Goal: Transaction & Acquisition: Purchase product/service

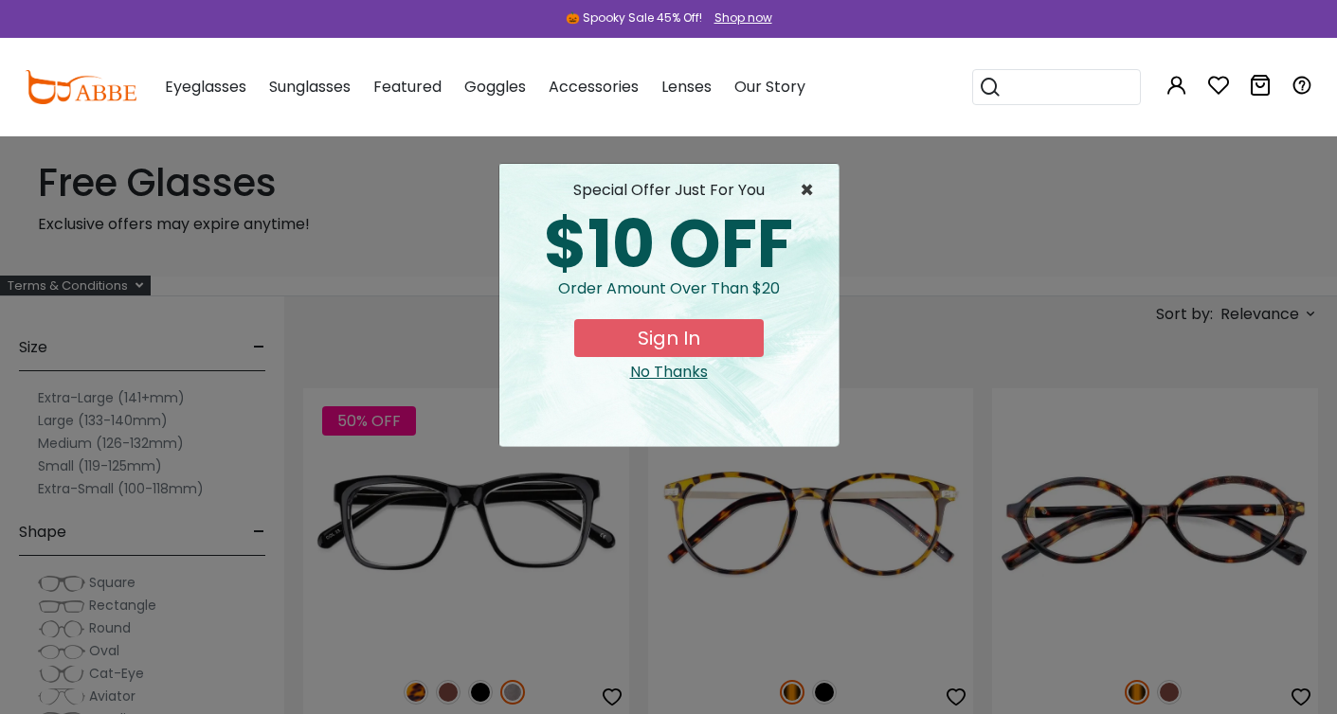
click at [807, 190] on span "×" at bounding box center [812, 190] width 24 height 23
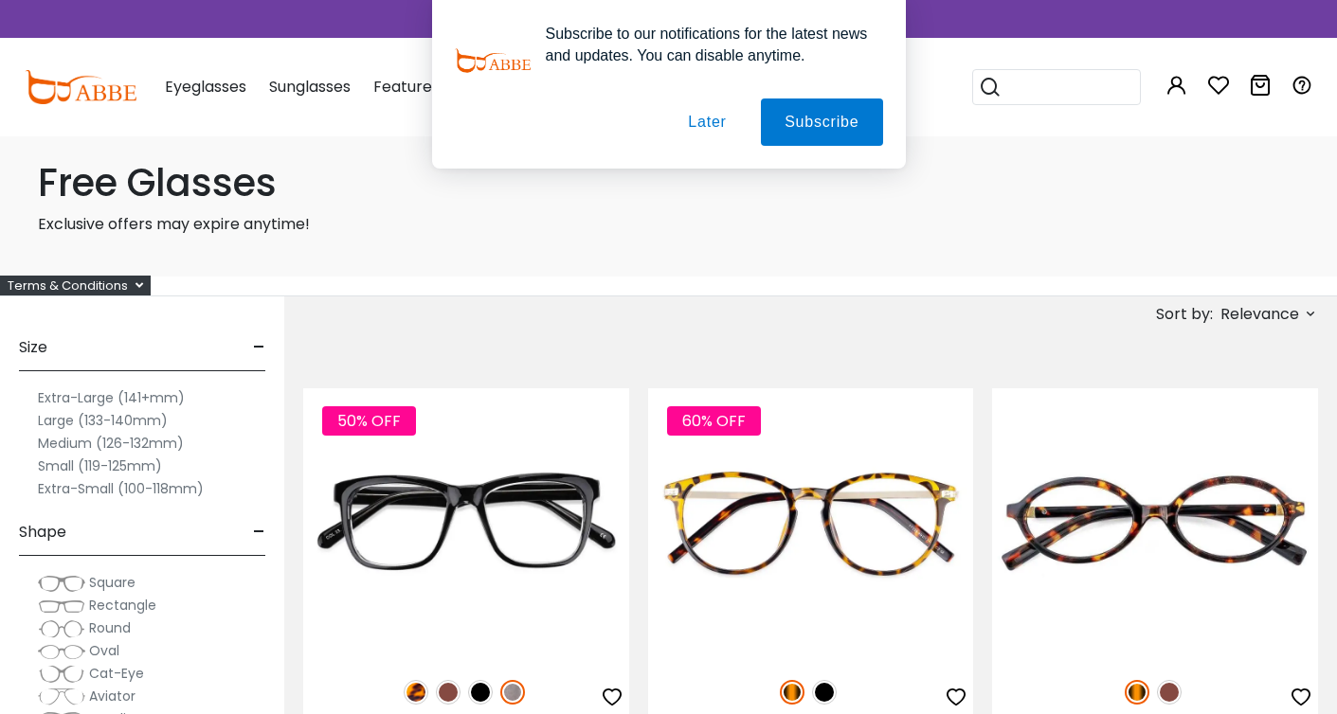
click at [706, 121] on button "Later" at bounding box center [706, 122] width 85 height 47
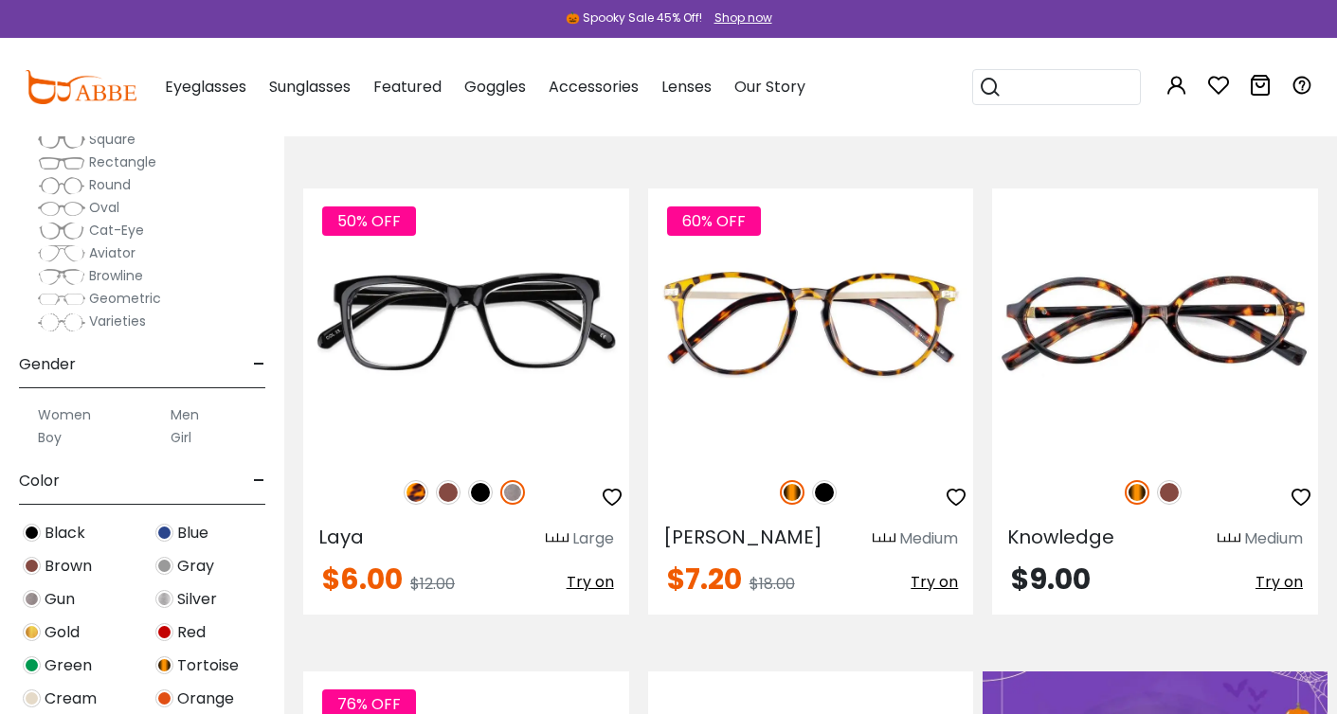
scroll to position [135, 0]
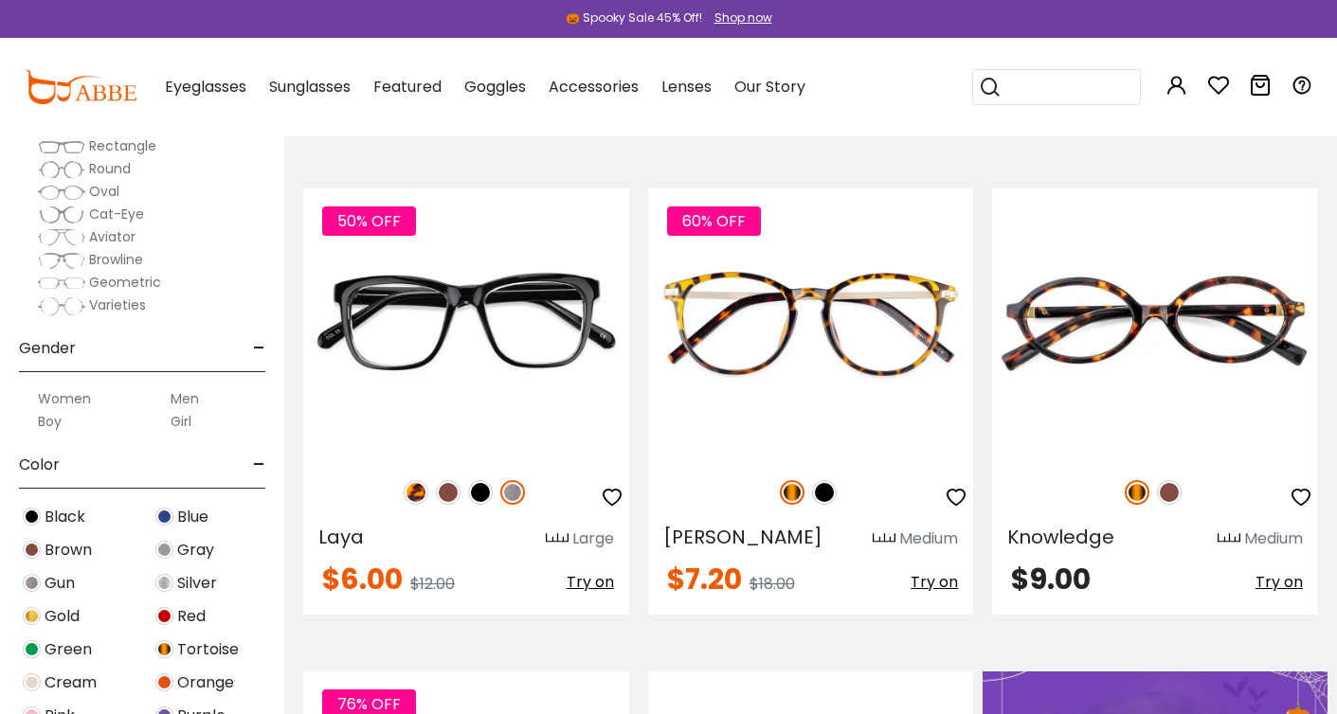
click at [189, 397] on label "Men" at bounding box center [185, 399] width 28 height 23
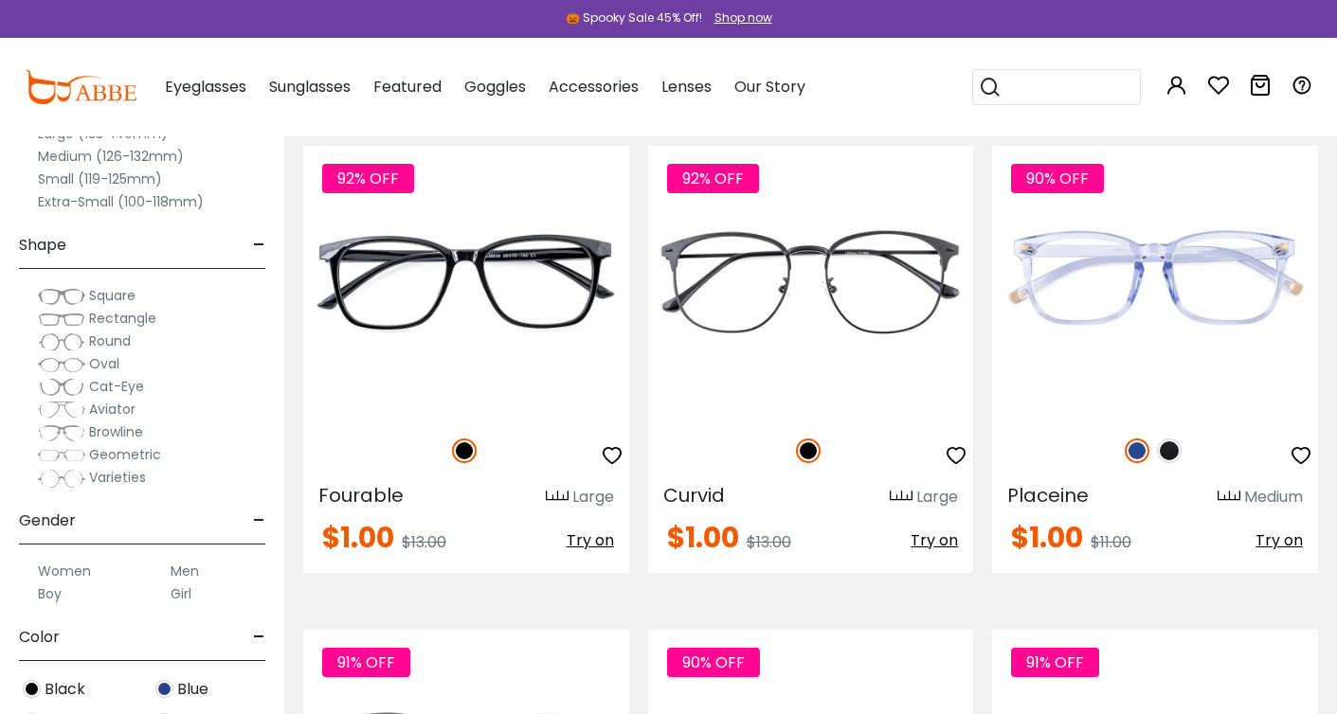
scroll to position [6528, 0]
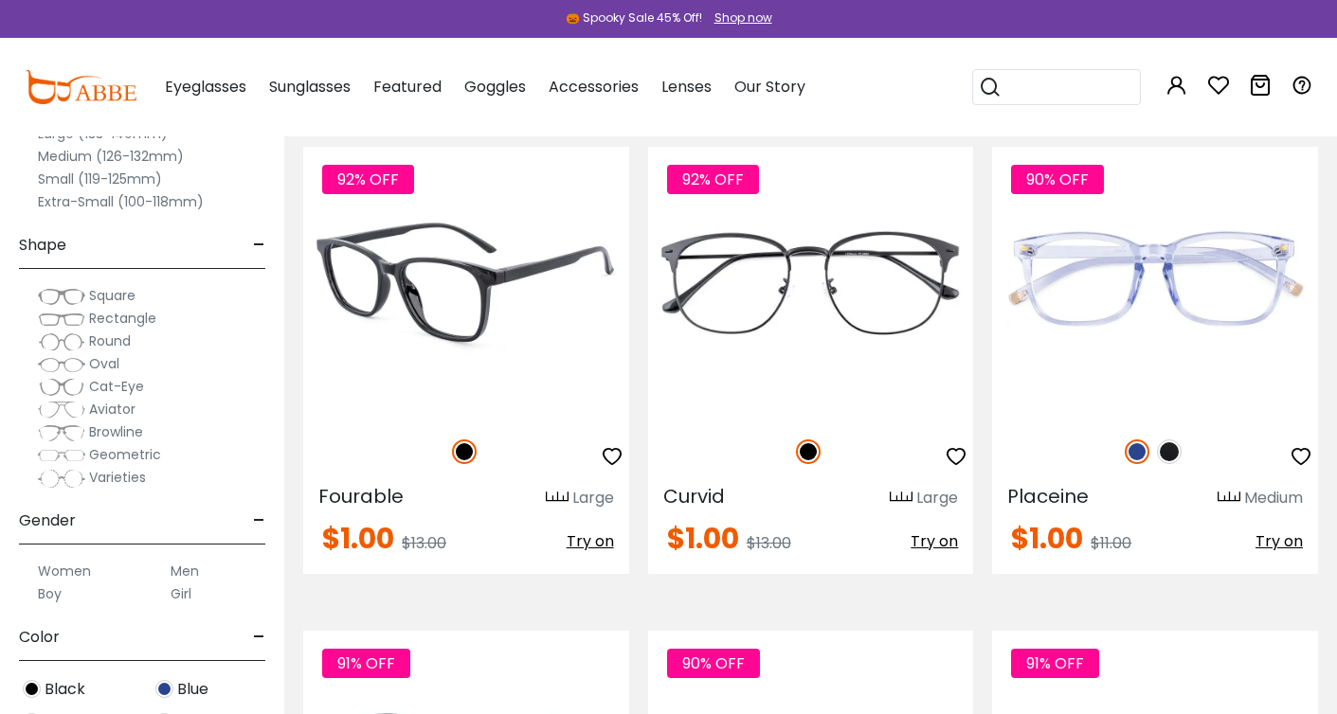
click at [588, 549] on span "Try on" at bounding box center [590, 542] width 47 height 22
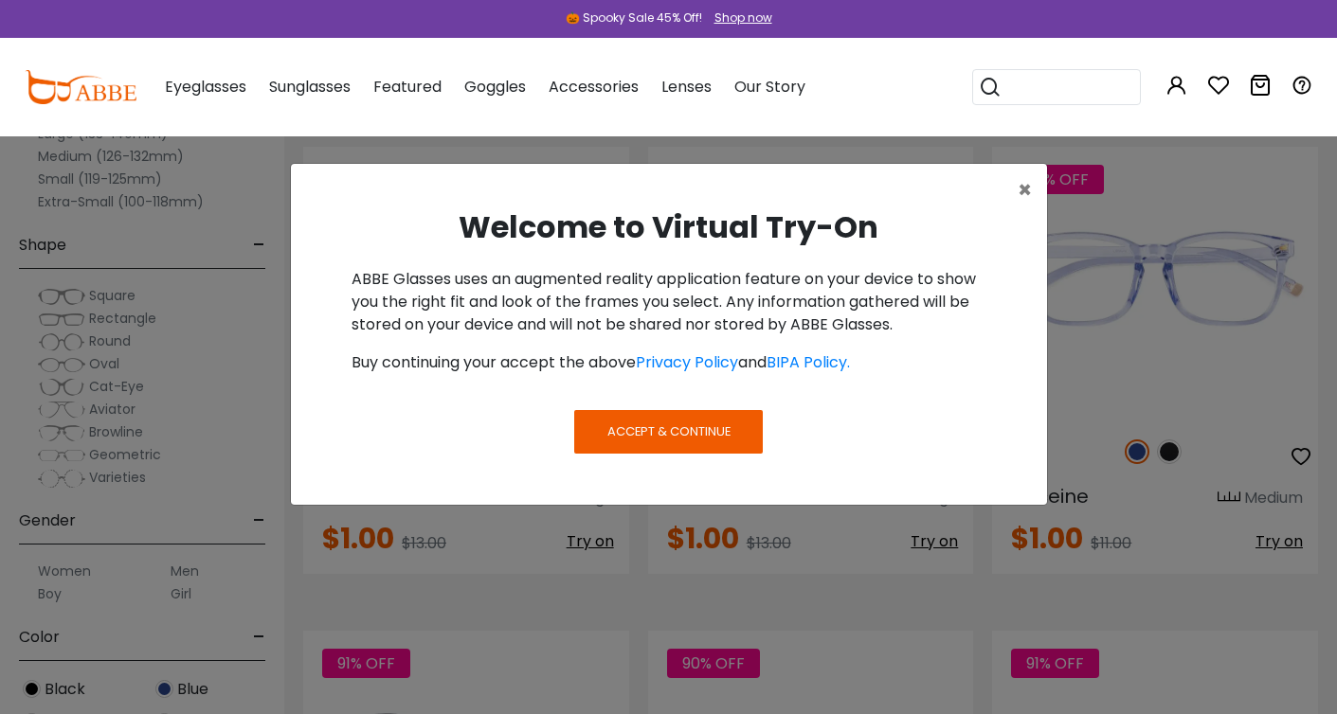
click at [633, 429] on span "Accept & Continue" at bounding box center [668, 432] width 123 height 18
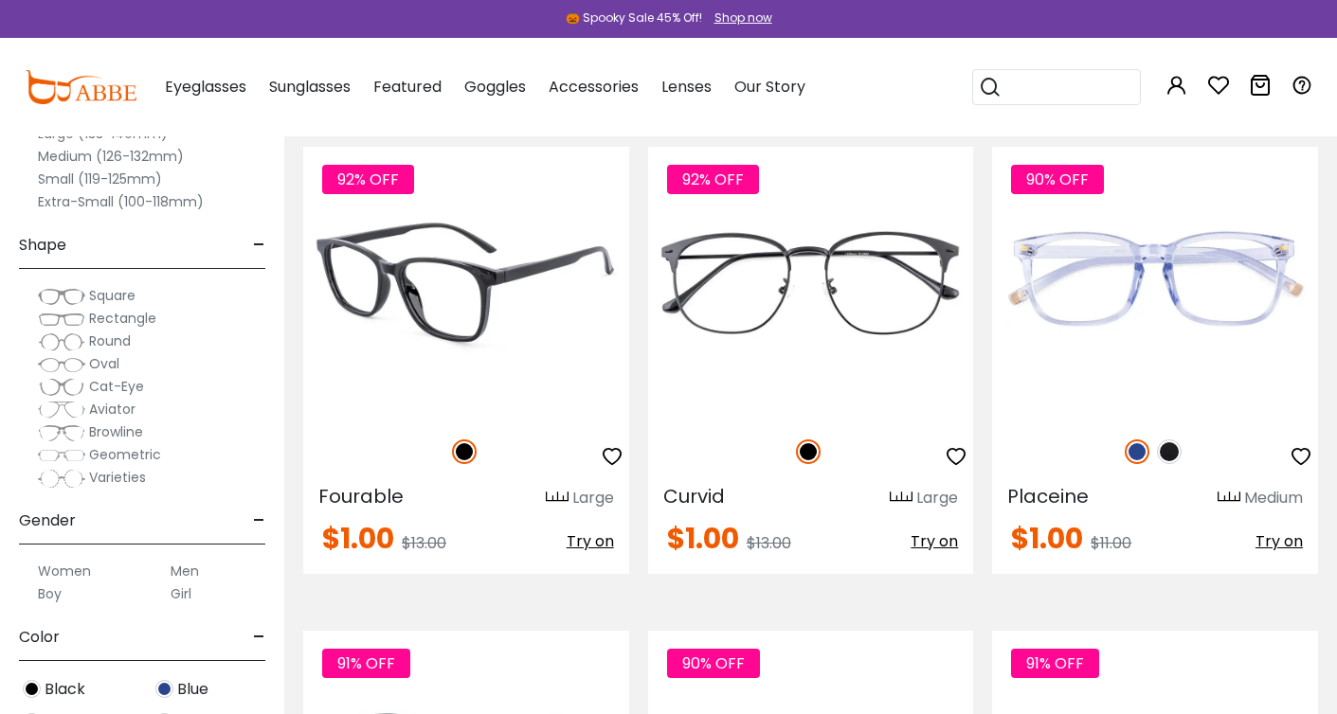
click at [589, 542] on span "Try on" at bounding box center [590, 542] width 47 height 22
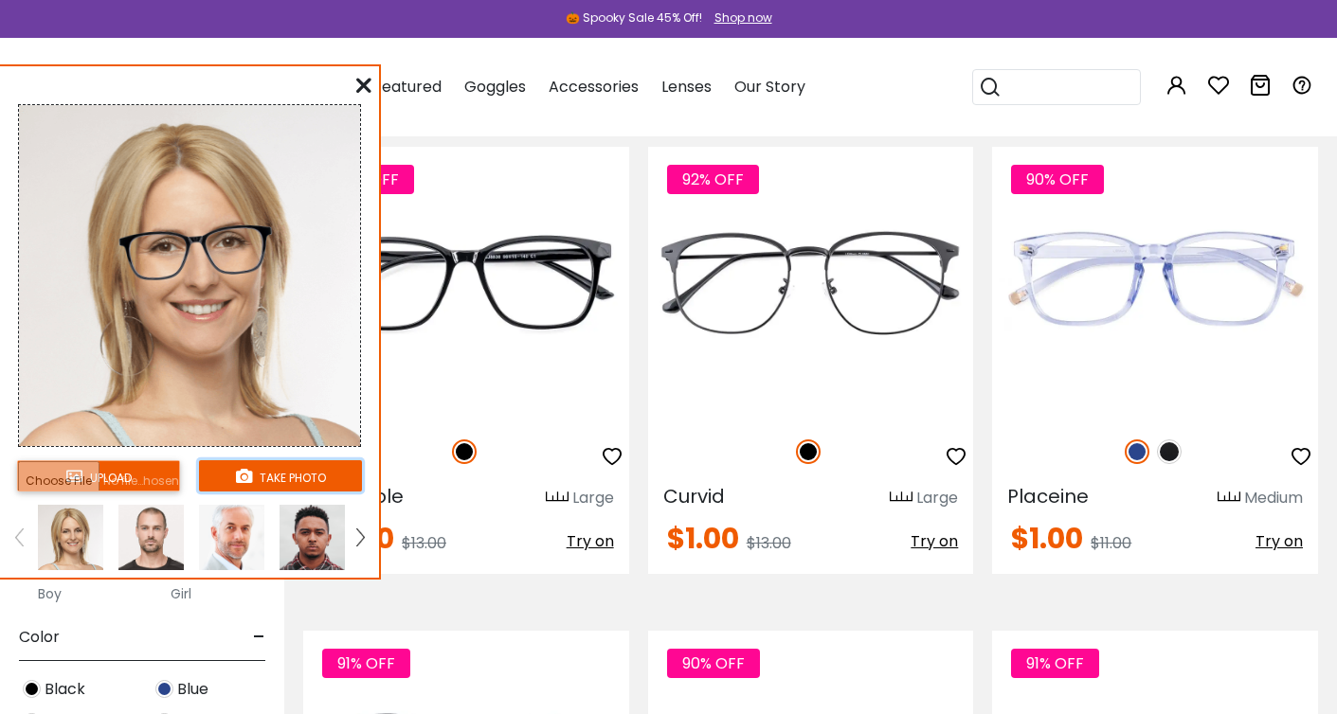
click at [292, 474] on button "take photo" at bounding box center [280, 476] width 163 height 31
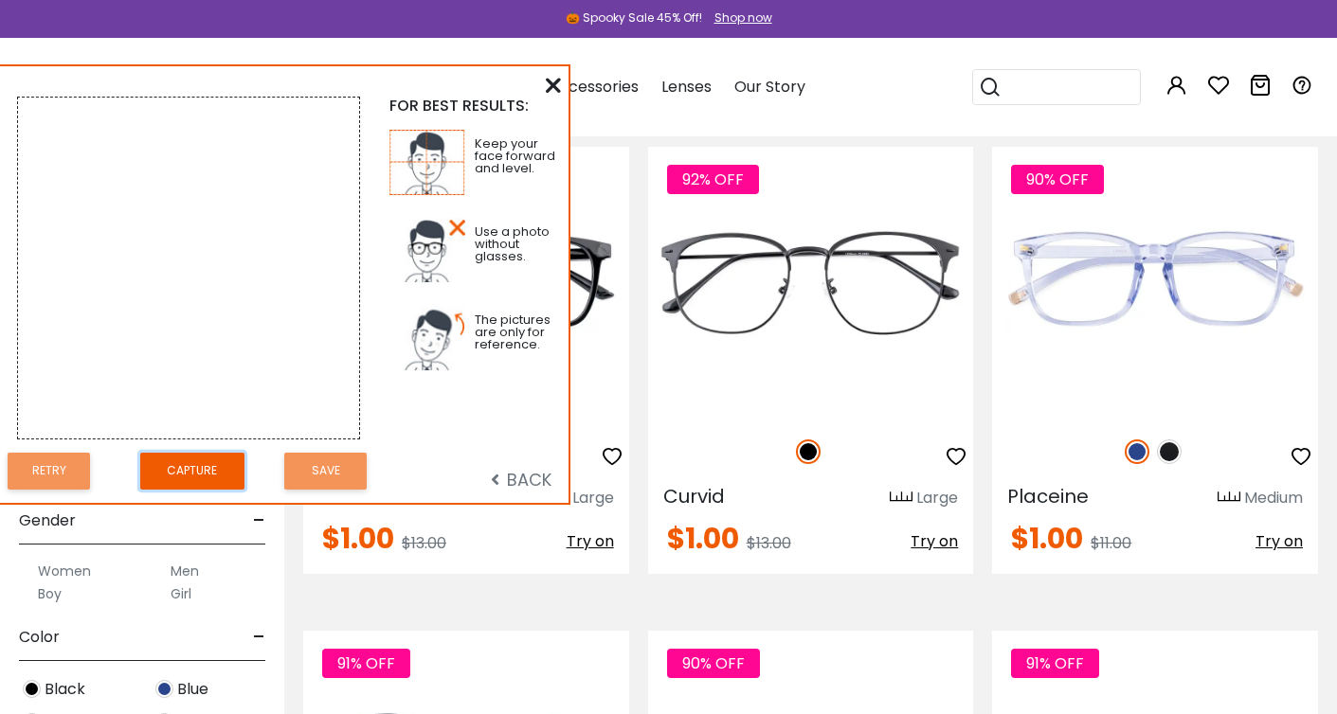
click at [203, 472] on button "Capture" at bounding box center [192, 471] width 104 height 37
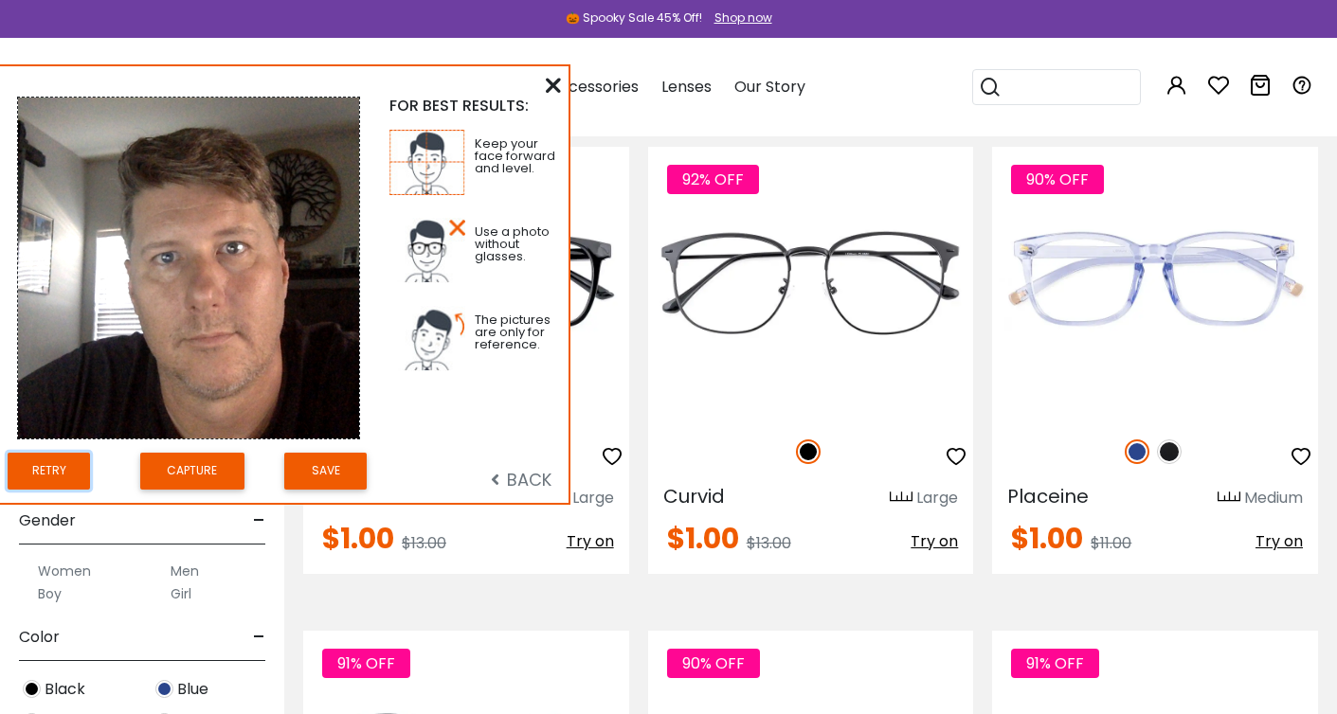
click at [63, 473] on button "Retry" at bounding box center [49, 471] width 82 height 37
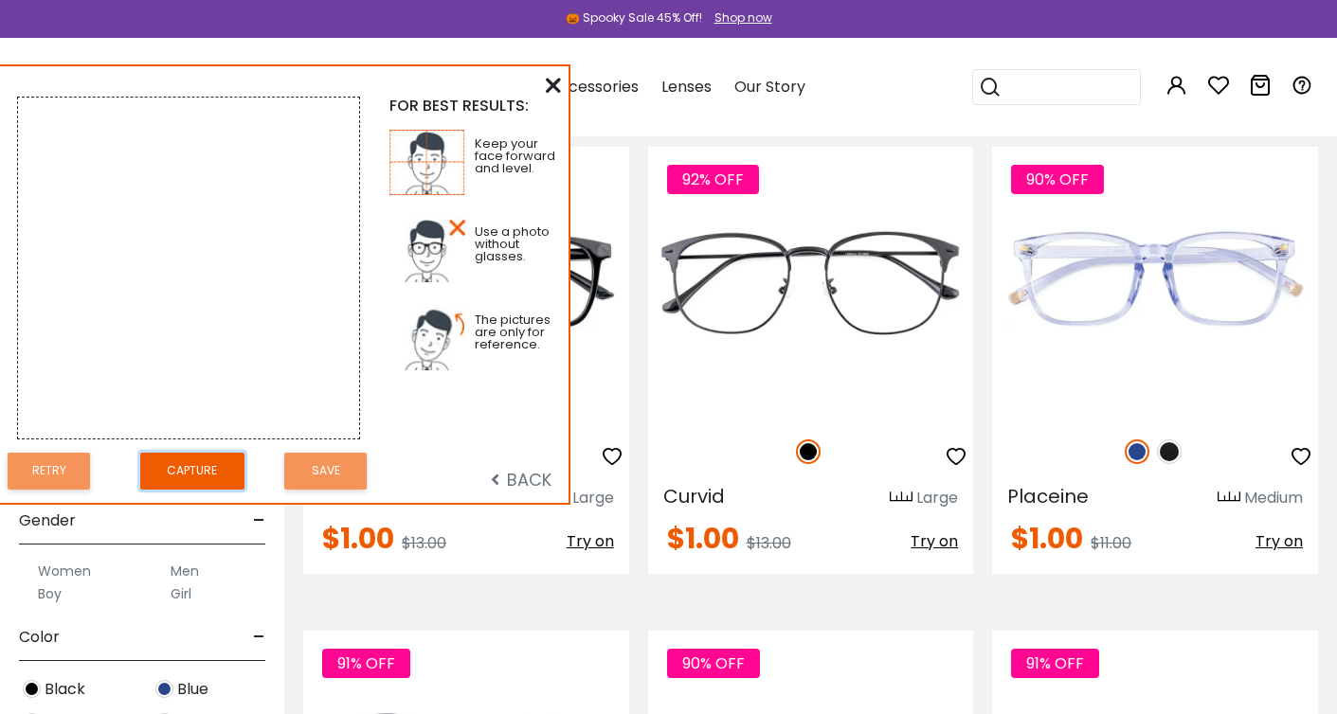
click at [172, 474] on button "Capture" at bounding box center [192, 471] width 104 height 37
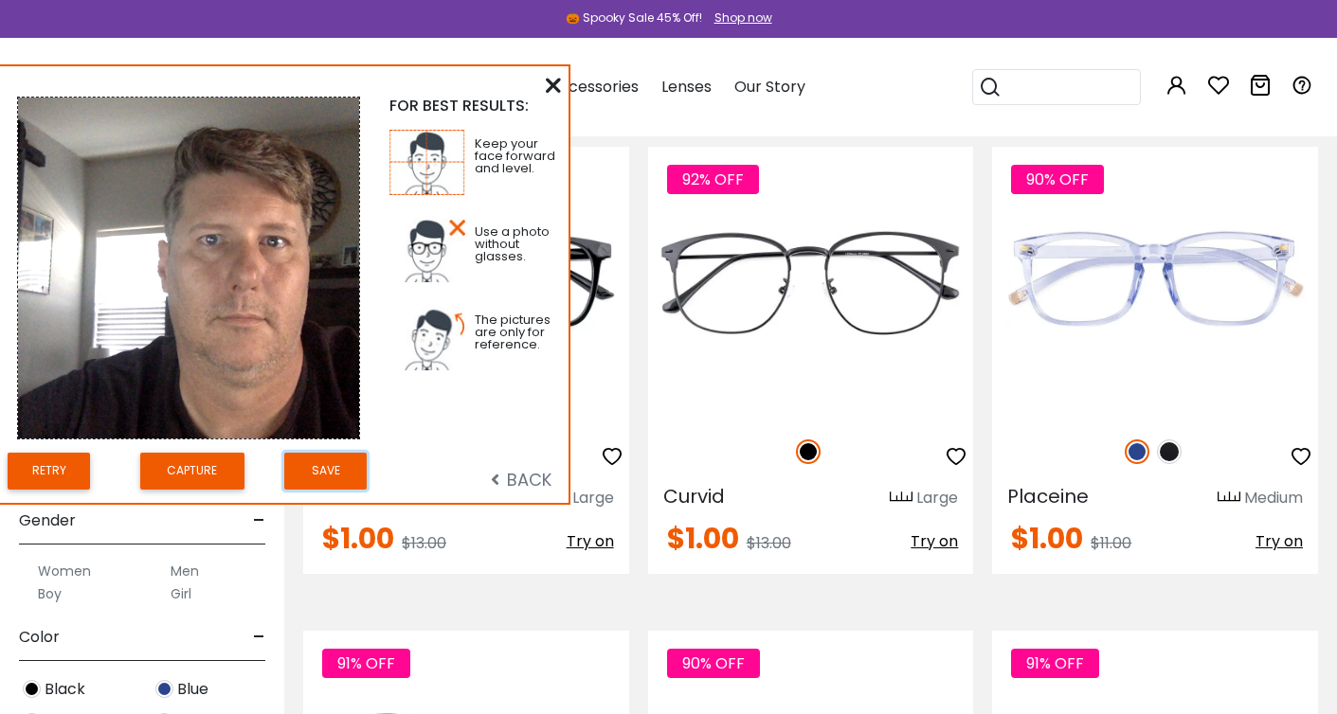
click at [319, 472] on button "Save" at bounding box center [325, 471] width 82 height 37
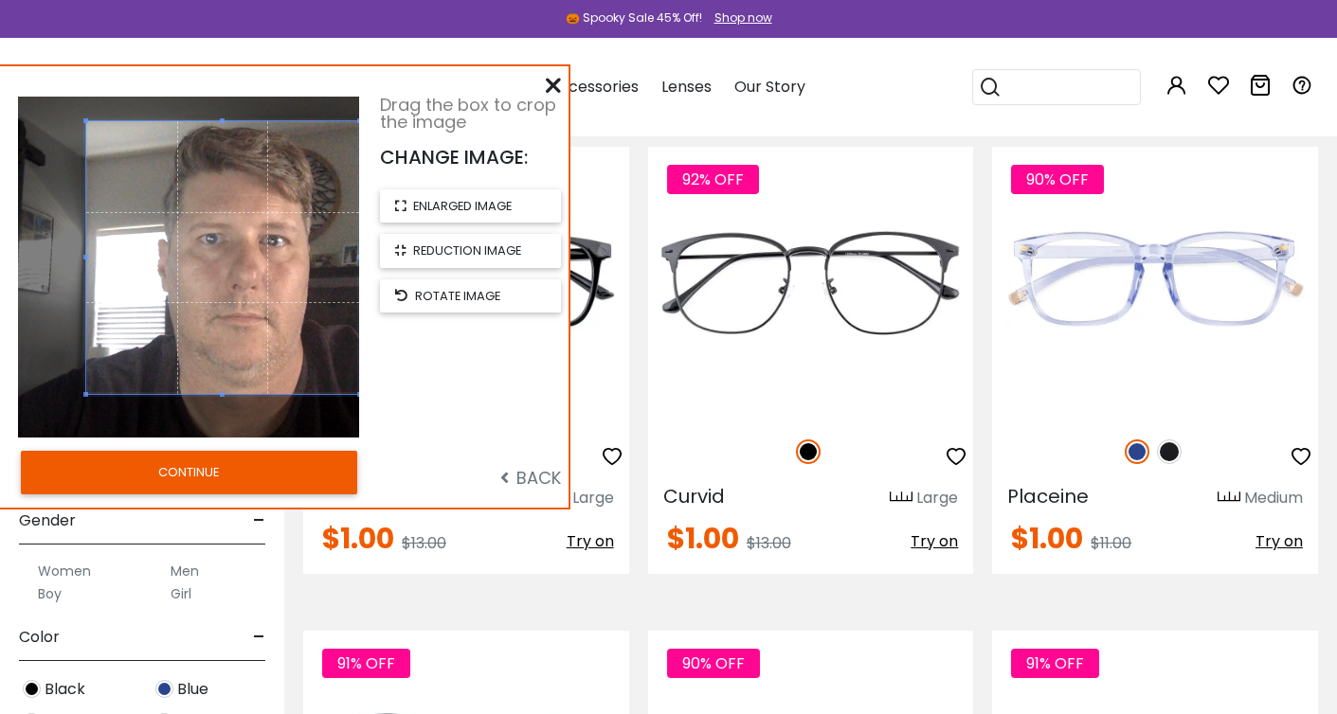
drag, startPoint x: 263, startPoint y: 257, endPoint x: 300, endPoint y: 247, distance: 38.2
click at [300, 247] on span at bounding box center [222, 257] width 273 height 273
click at [222, 471] on button "CONTINUE" at bounding box center [189, 473] width 336 height 44
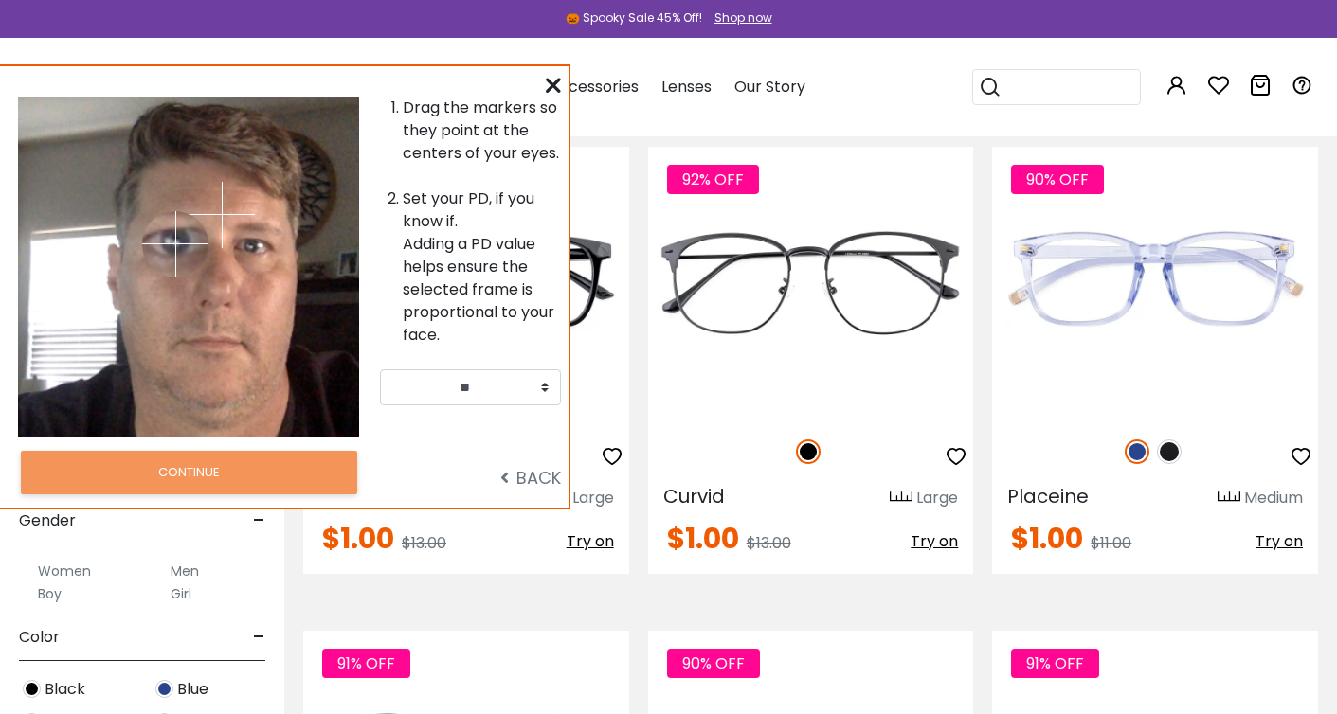
drag, startPoint x: 128, startPoint y: 217, endPoint x: 175, endPoint y: 244, distance: 54.3
click at [175, 244] on img at bounding box center [175, 244] width 66 height 66
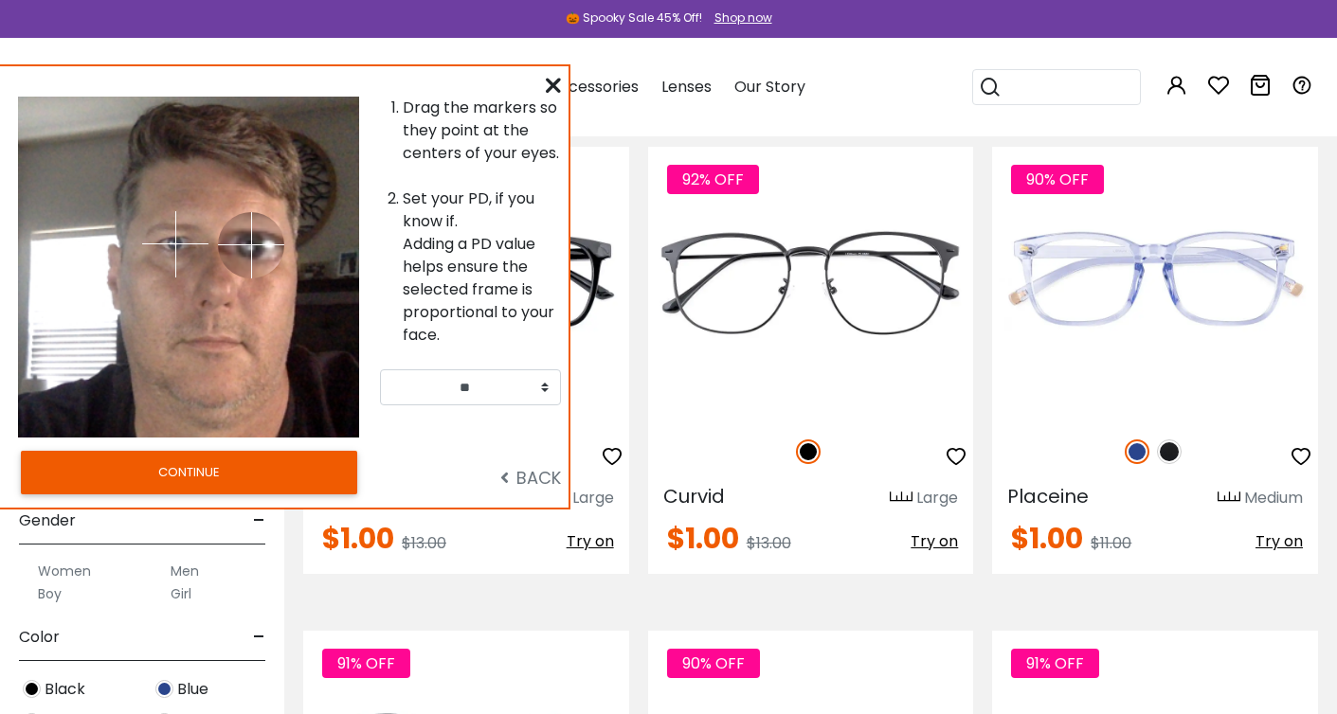
drag, startPoint x: 224, startPoint y: 216, endPoint x: 251, endPoint y: 244, distance: 39.5
click at [251, 244] on img at bounding box center [251, 245] width 66 height 66
click at [522, 388] on select "** ** ** ** ** ** ** ** ** ** ** ** ** ** ** ** ** ** ** ** ** ** ** ** ** ** *…" at bounding box center [470, 388] width 181 height 36
click at [196, 473] on button "CONTINUE" at bounding box center [189, 473] width 336 height 44
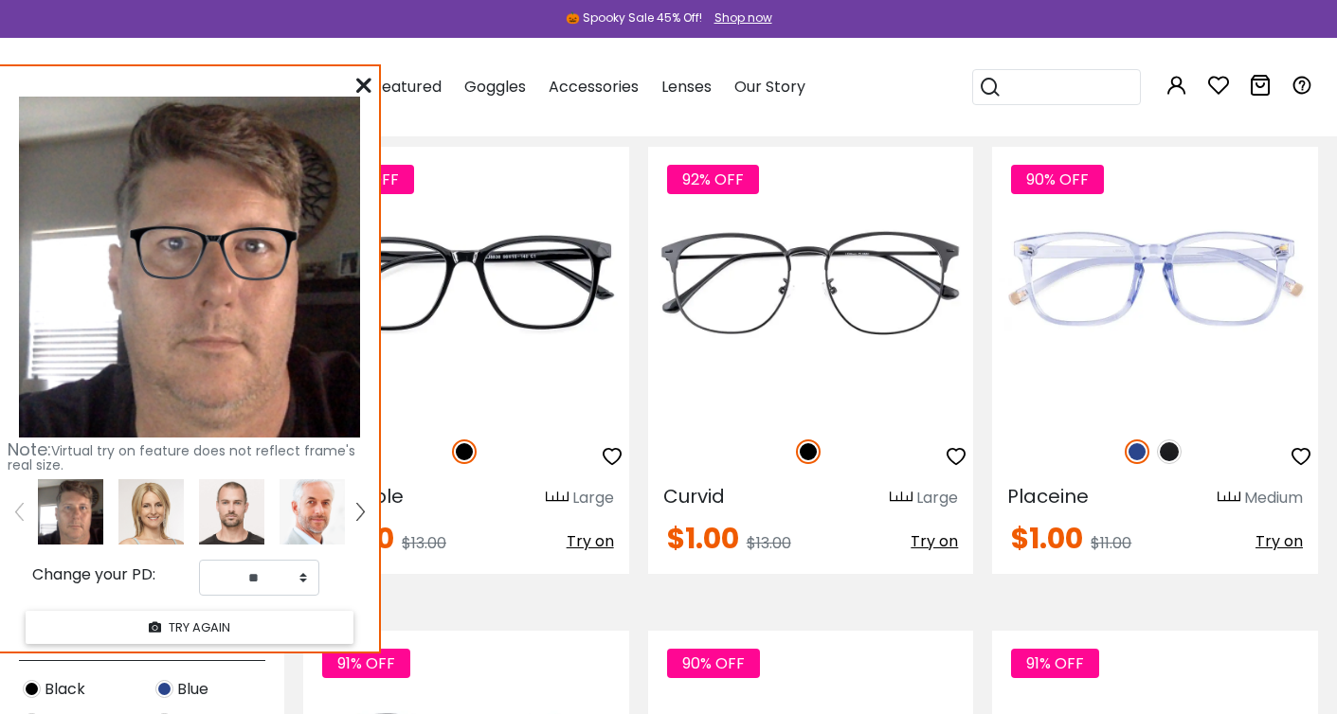
click at [363, 83] on icon at bounding box center [363, 85] width 15 height 15
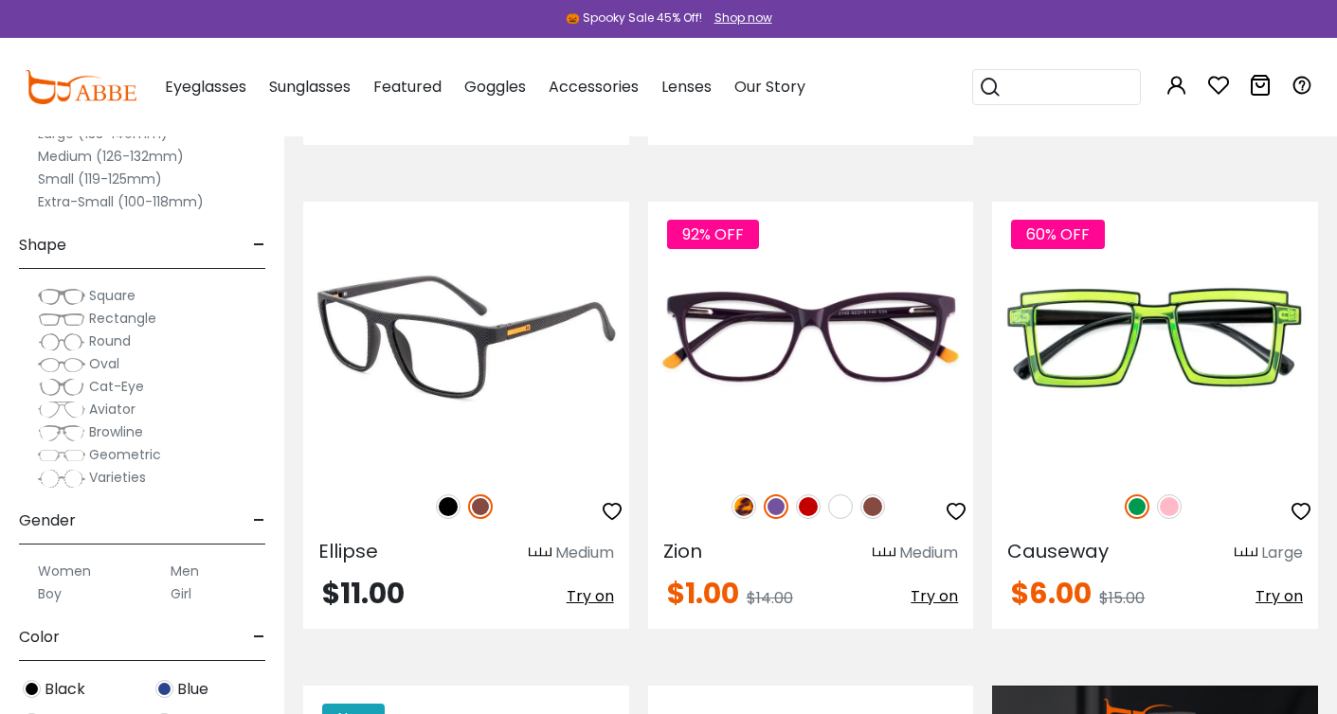
scroll to position [1219, 0]
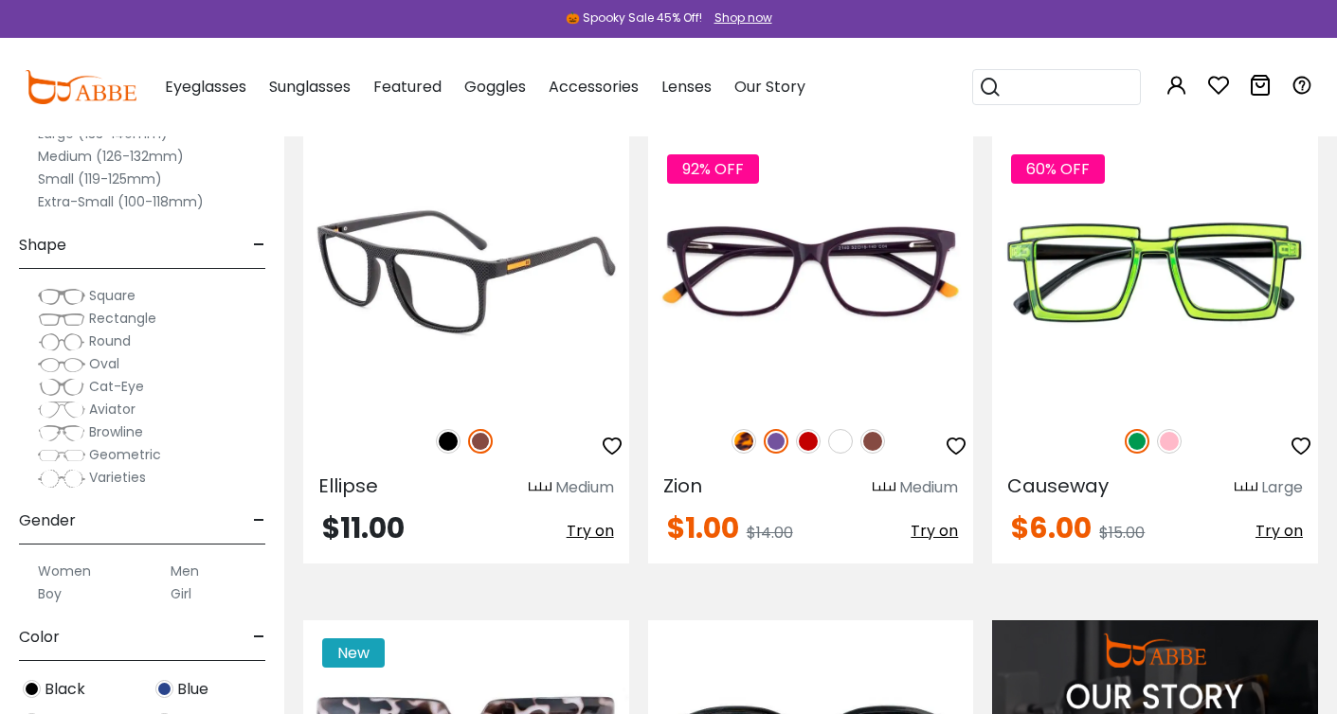
click at [585, 533] on span "Try on" at bounding box center [590, 531] width 47 height 22
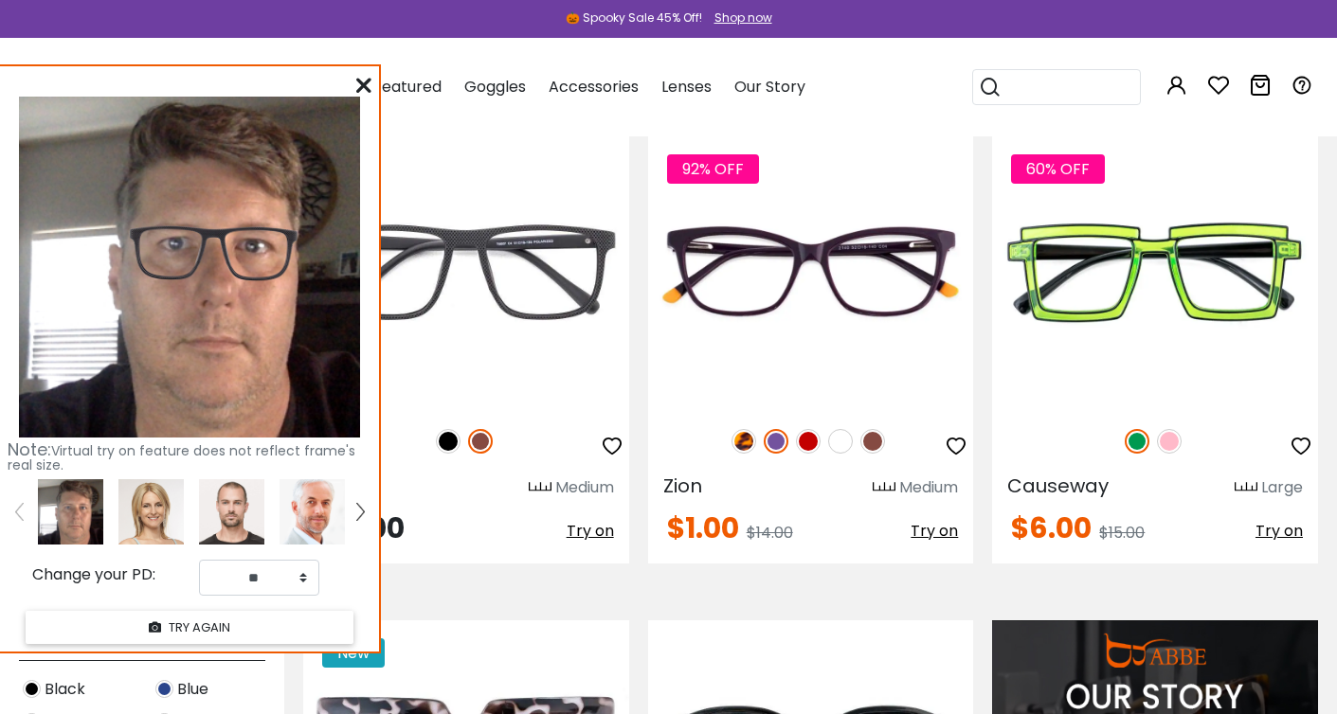
click at [362, 84] on icon at bounding box center [363, 85] width 15 height 15
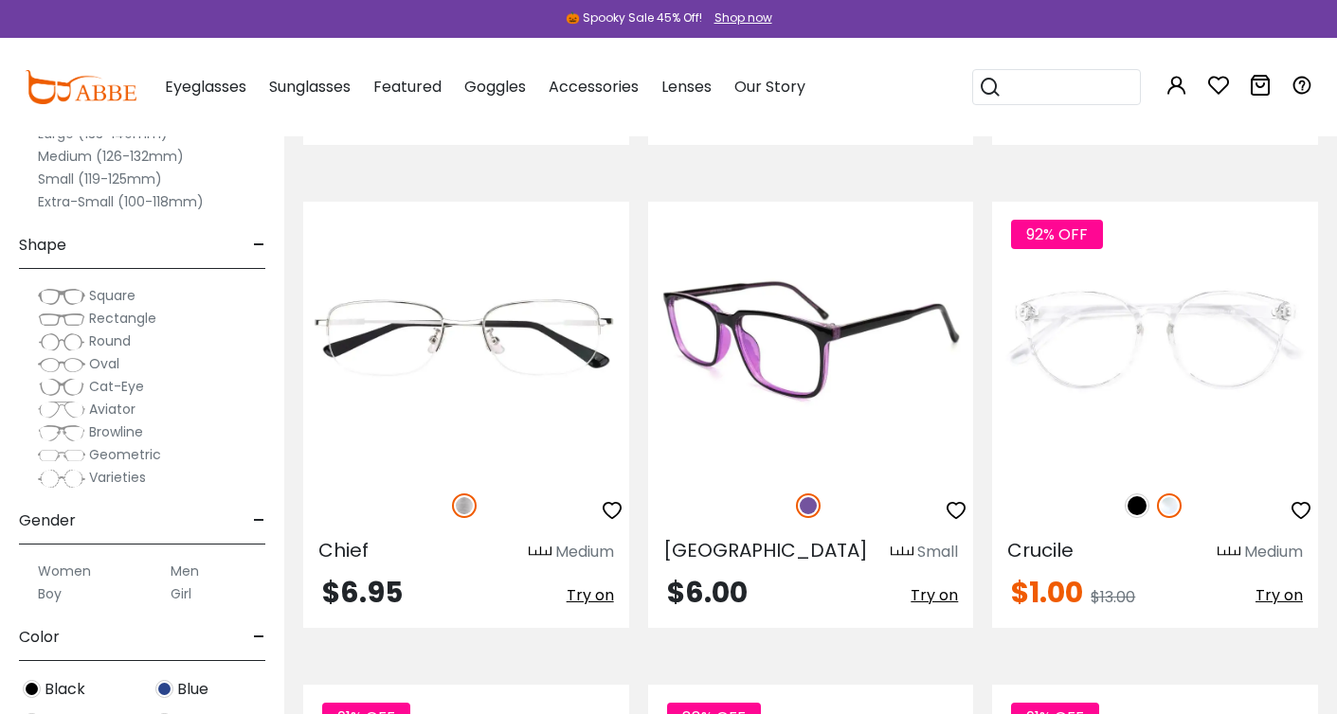
scroll to position [3118, 0]
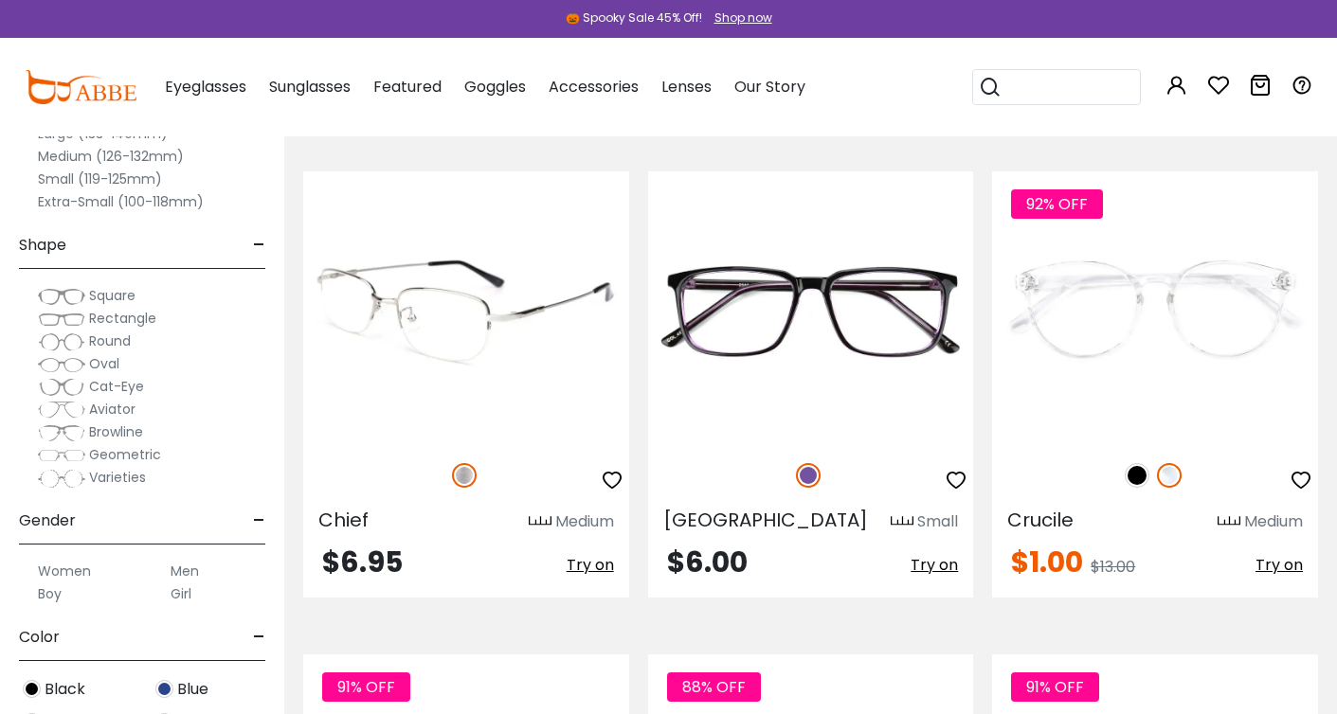
click at [596, 567] on span "Try on" at bounding box center [590, 565] width 47 height 22
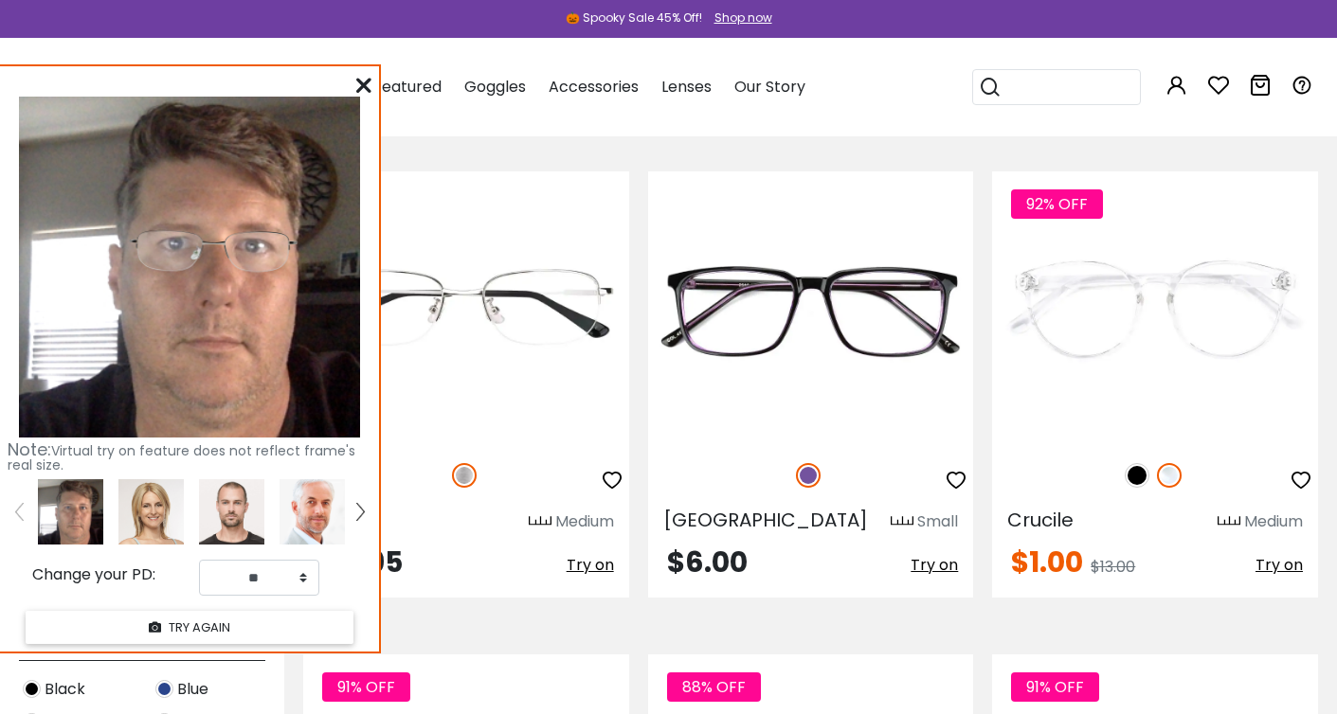
click at [361, 87] on icon at bounding box center [363, 85] width 15 height 15
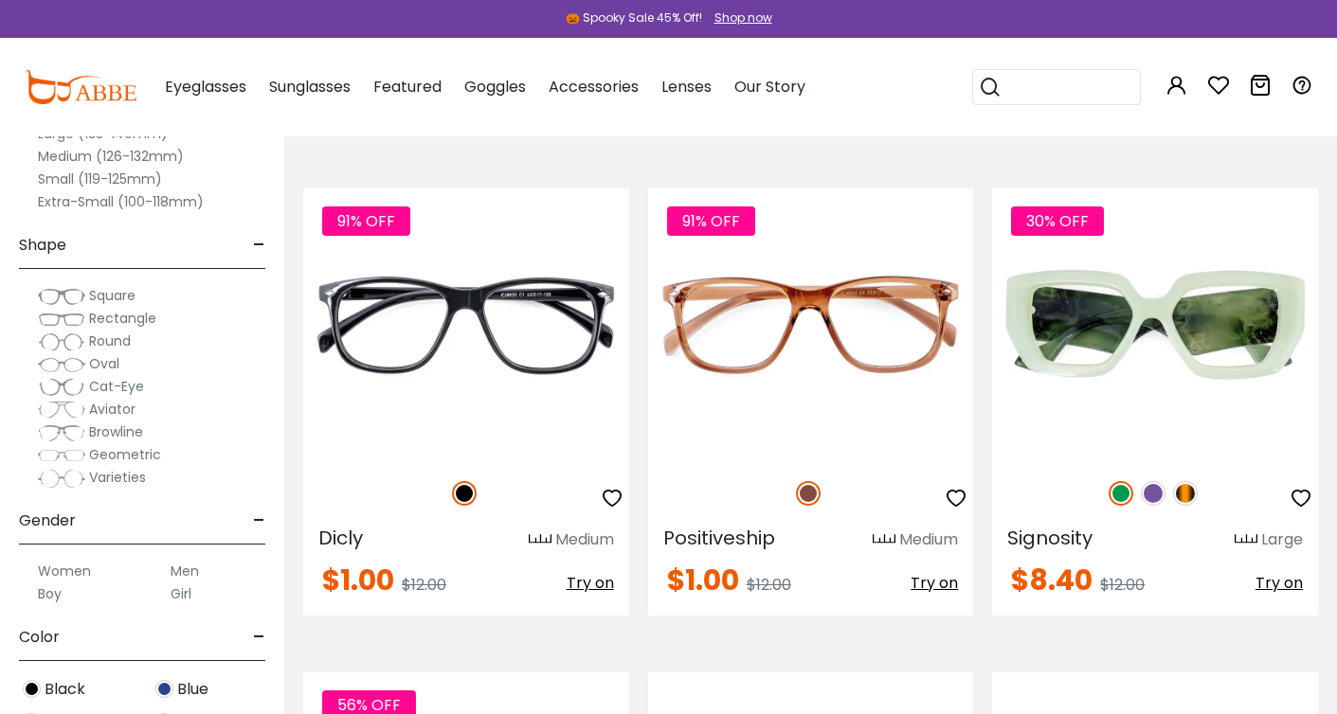
scroll to position [8006, 0]
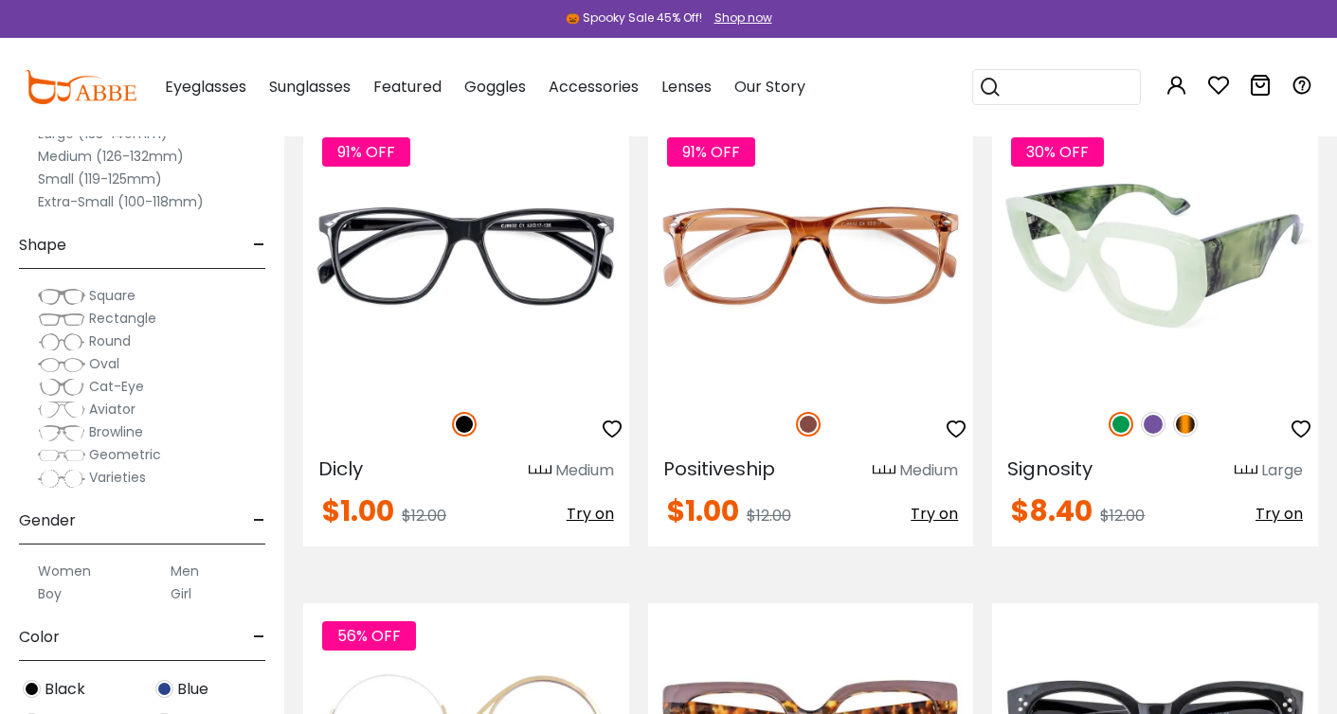
click at [1286, 521] on span "Try on" at bounding box center [1279, 514] width 47 height 22
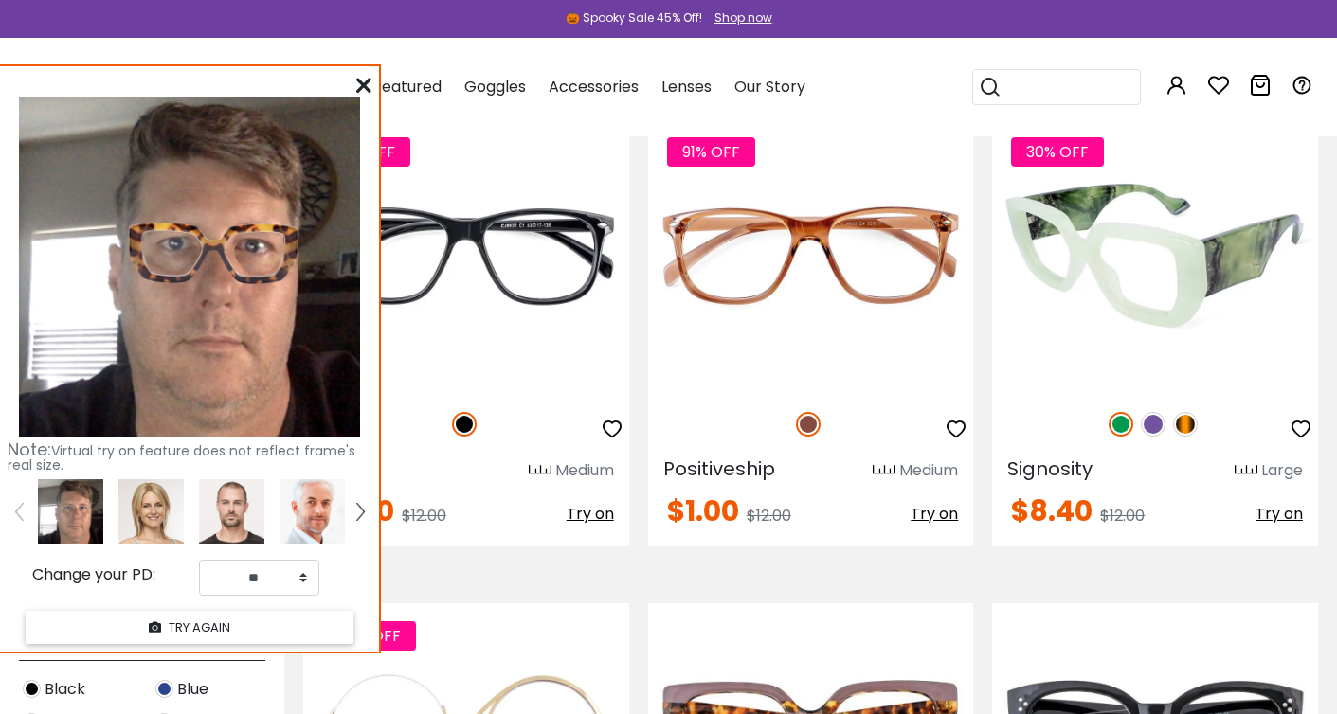
click at [1151, 426] on img at bounding box center [1153, 424] width 25 height 25
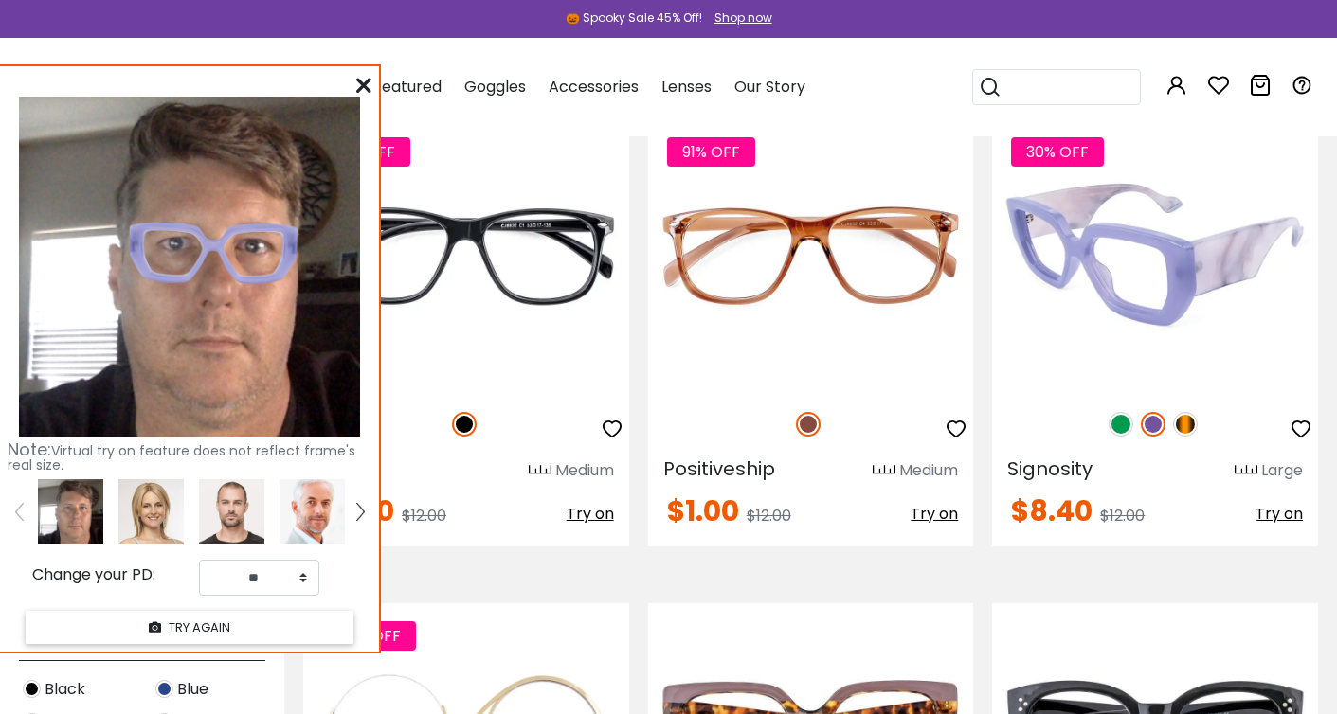
click at [1182, 425] on img at bounding box center [1185, 424] width 25 height 25
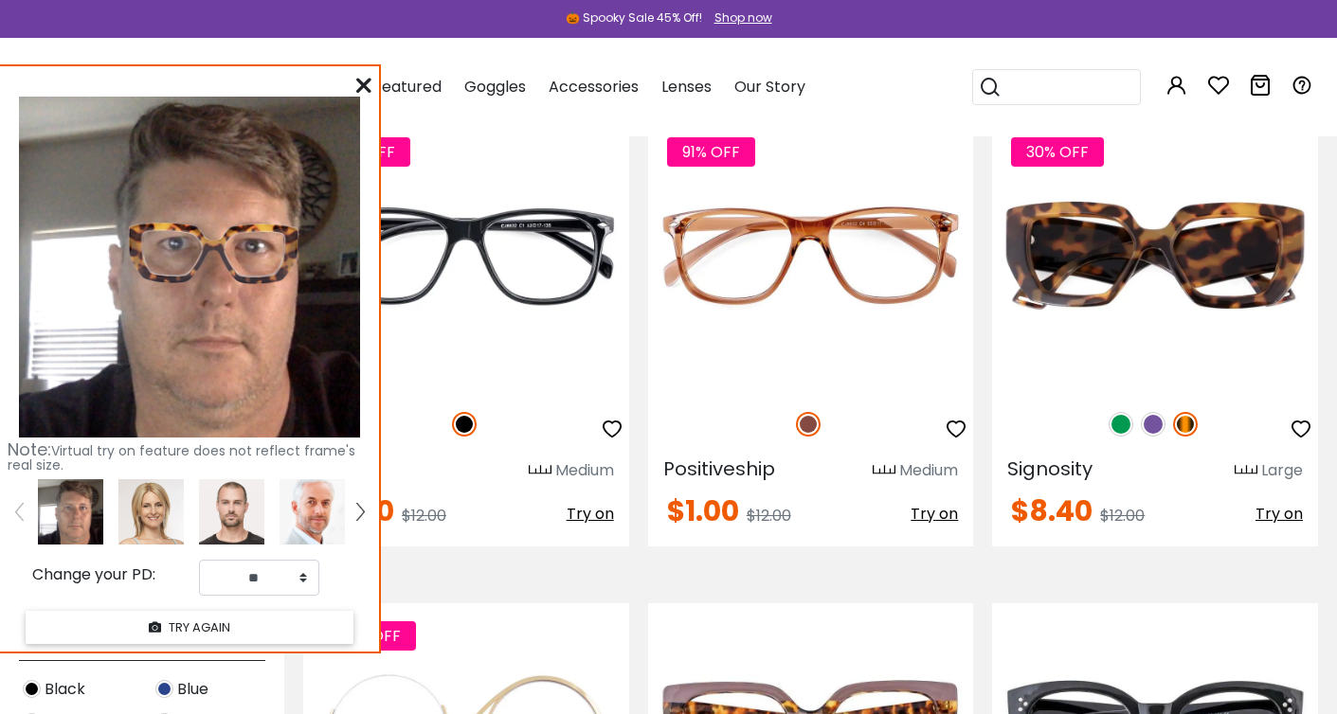
click at [353, 86] on div "Note: Virtual try on feature does not reflect frame's real size. Change your PD…" at bounding box center [189, 359] width 379 height 586
click at [364, 82] on icon at bounding box center [363, 85] width 15 height 15
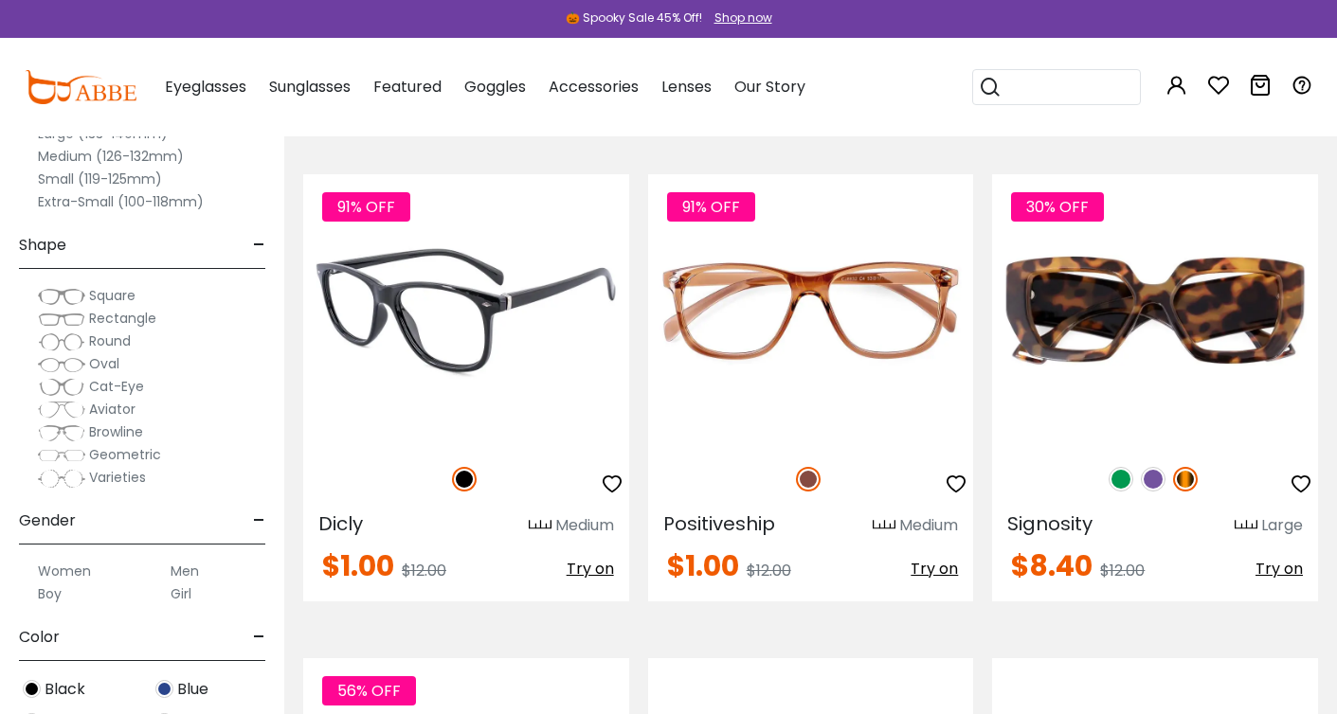
scroll to position [7954, 0]
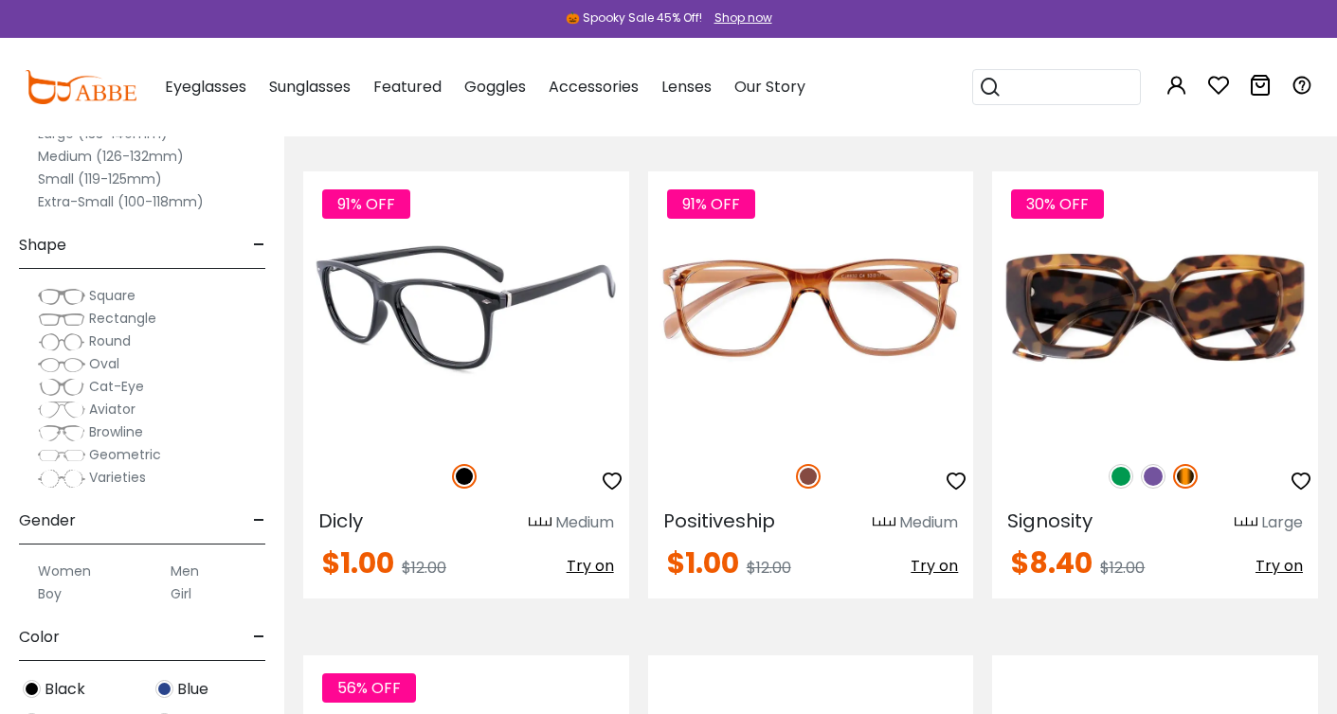
click at [595, 567] on span "Try on" at bounding box center [590, 566] width 47 height 22
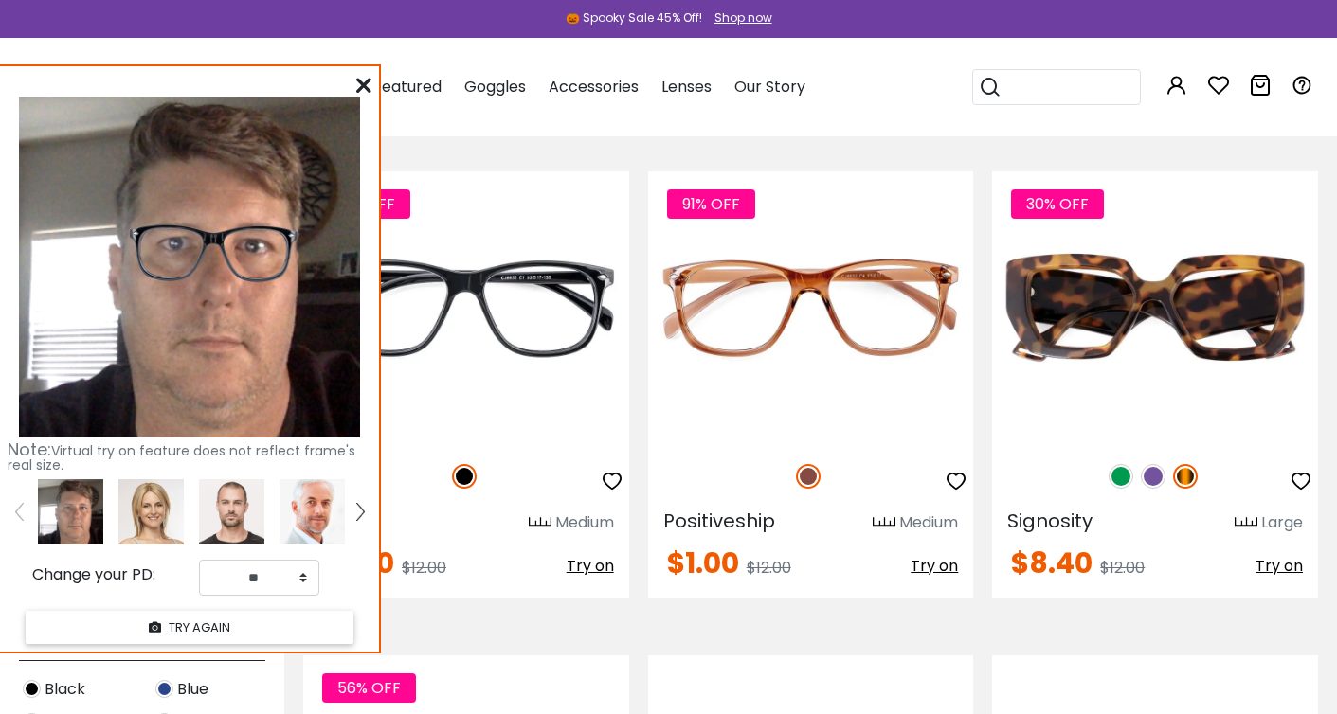
click at [364, 85] on icon at bounding box center [363, 85] width 15 height 15
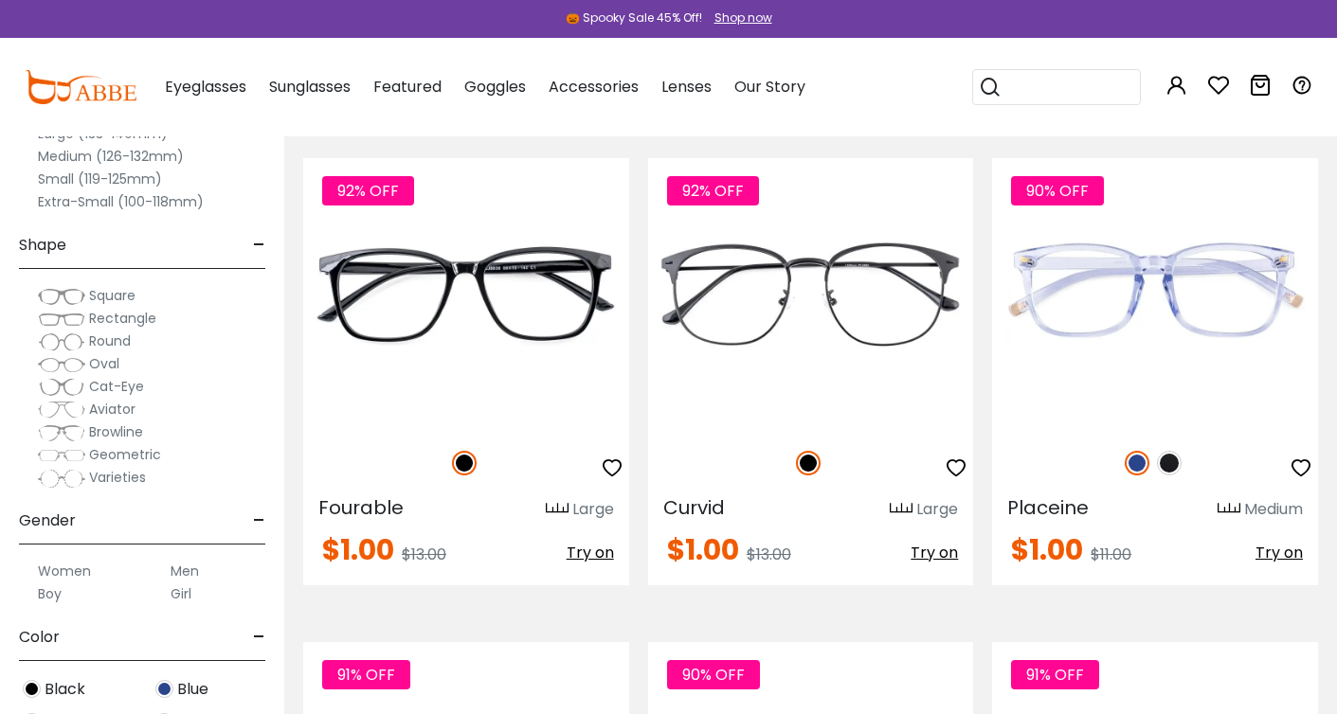
scroll to position [6492, 0]
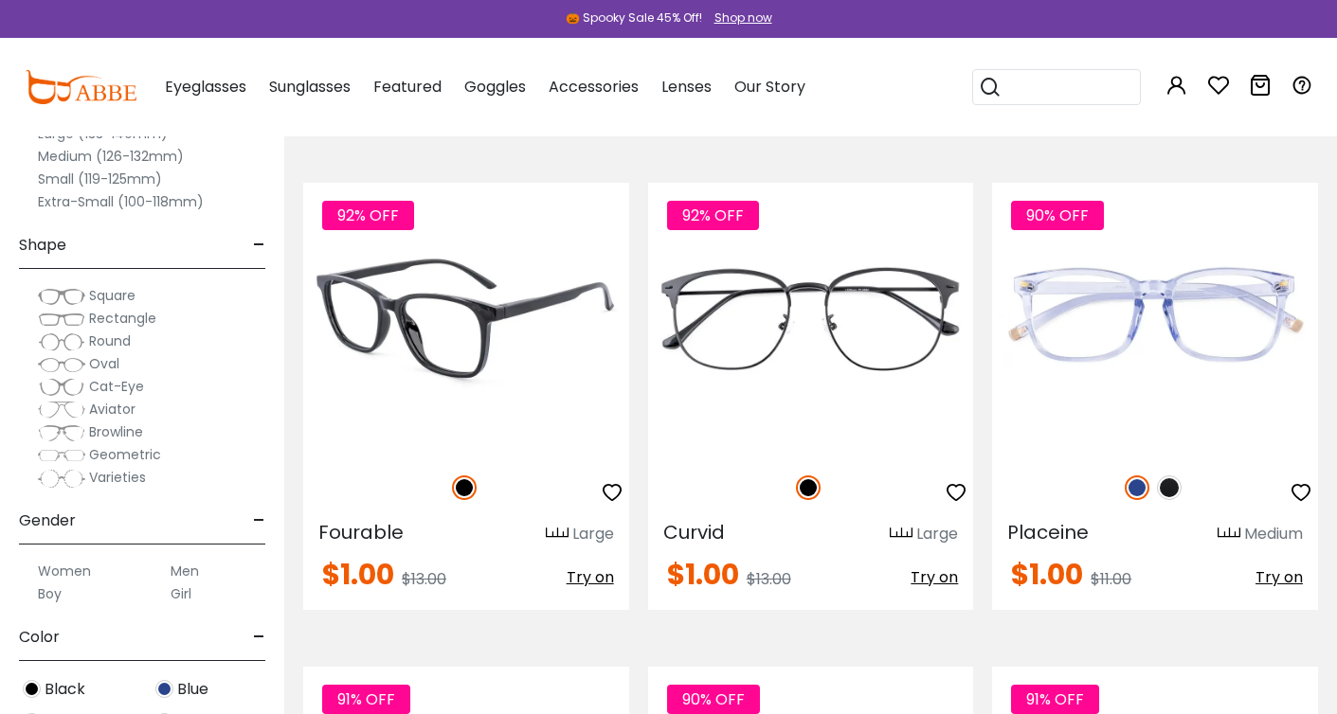
click at [594, 582] on span "Try on" at bounding box center [590, 578] width 47 height 22
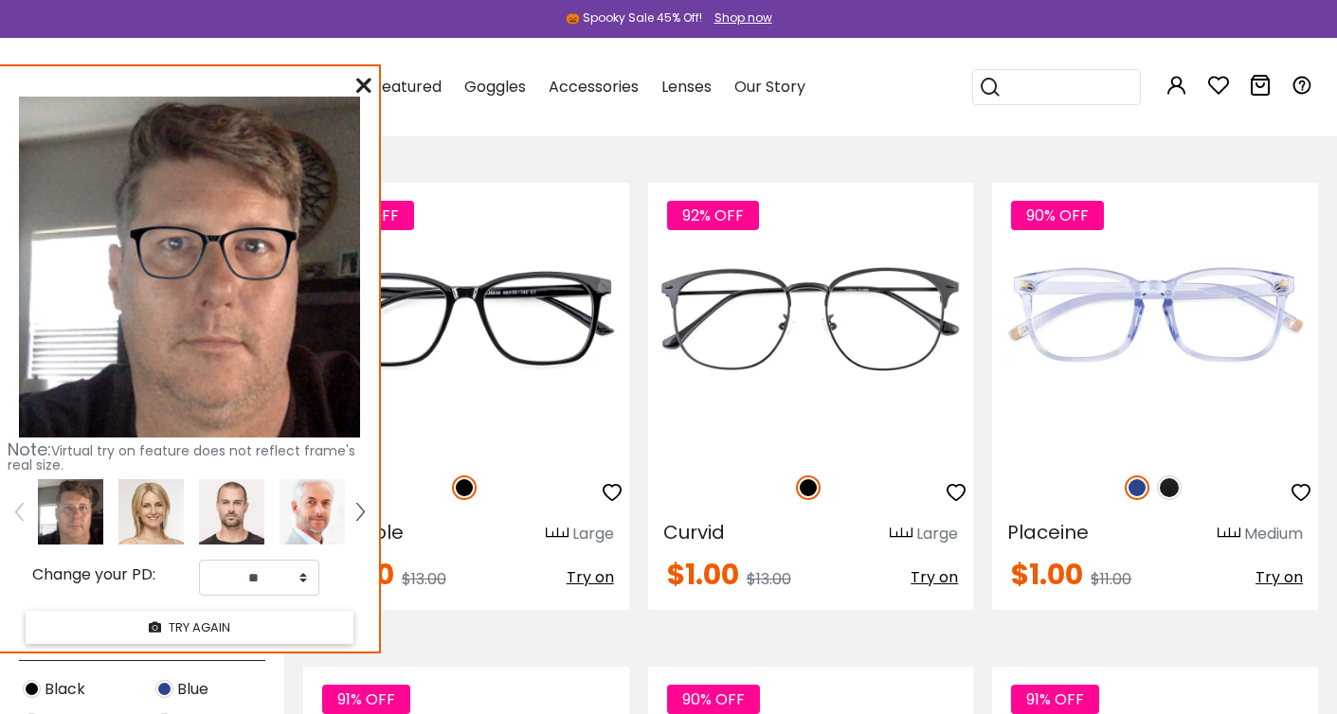
click at [362, 86] on icon at bounding box center [363, 85] width 15 height 15
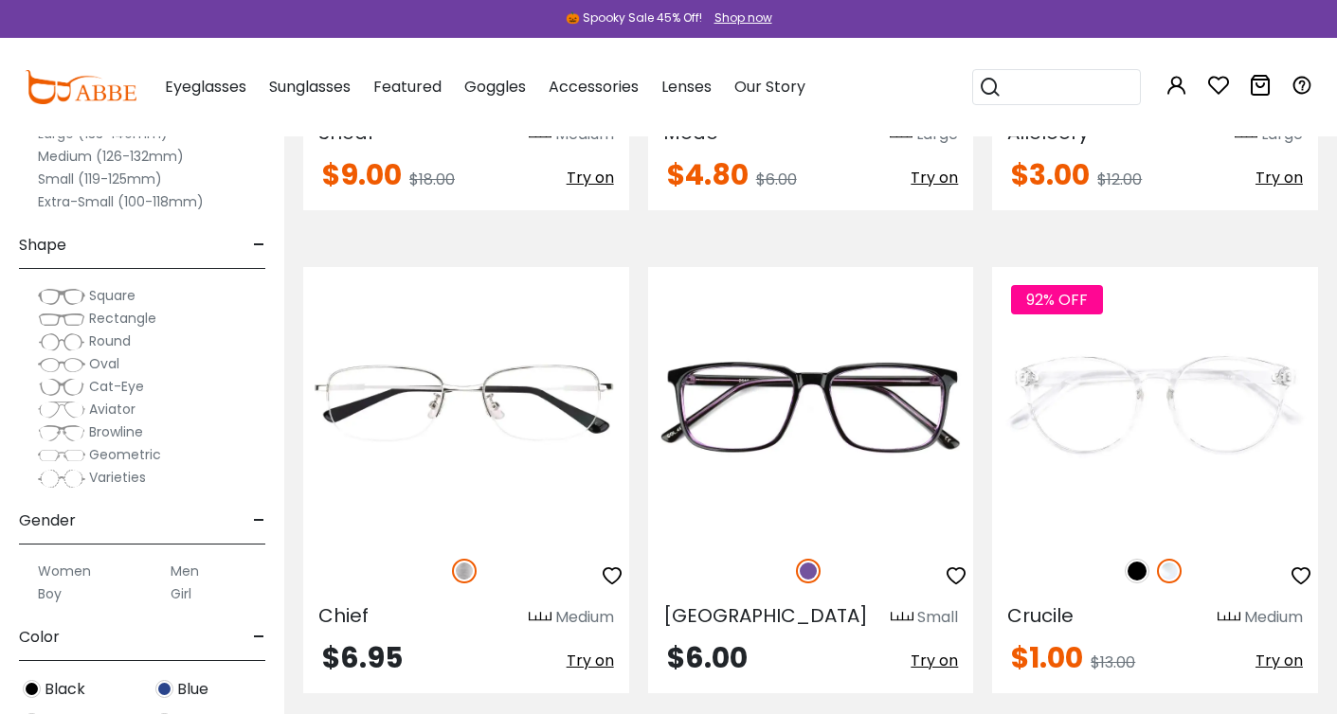
scroll to position [3188, 0]
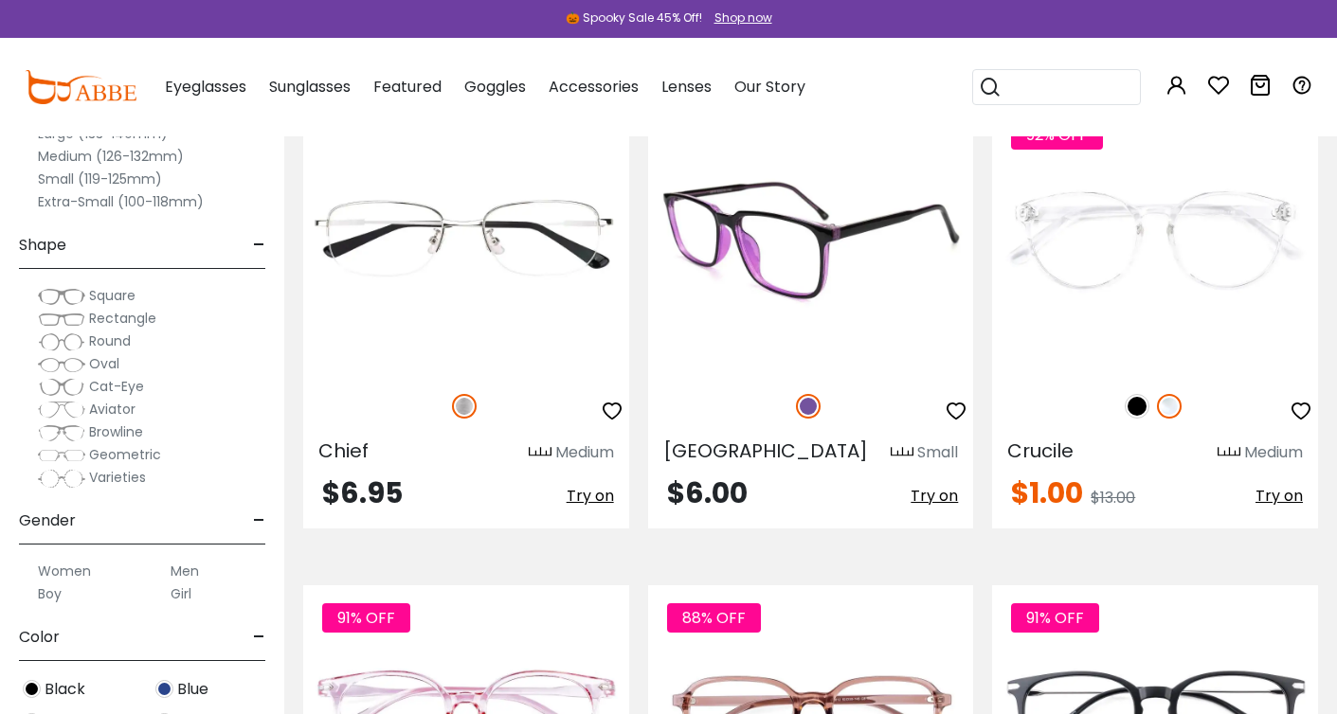
click at [940, 496] on span "Try on" at bounding box center [934, 496] width 47 height 22
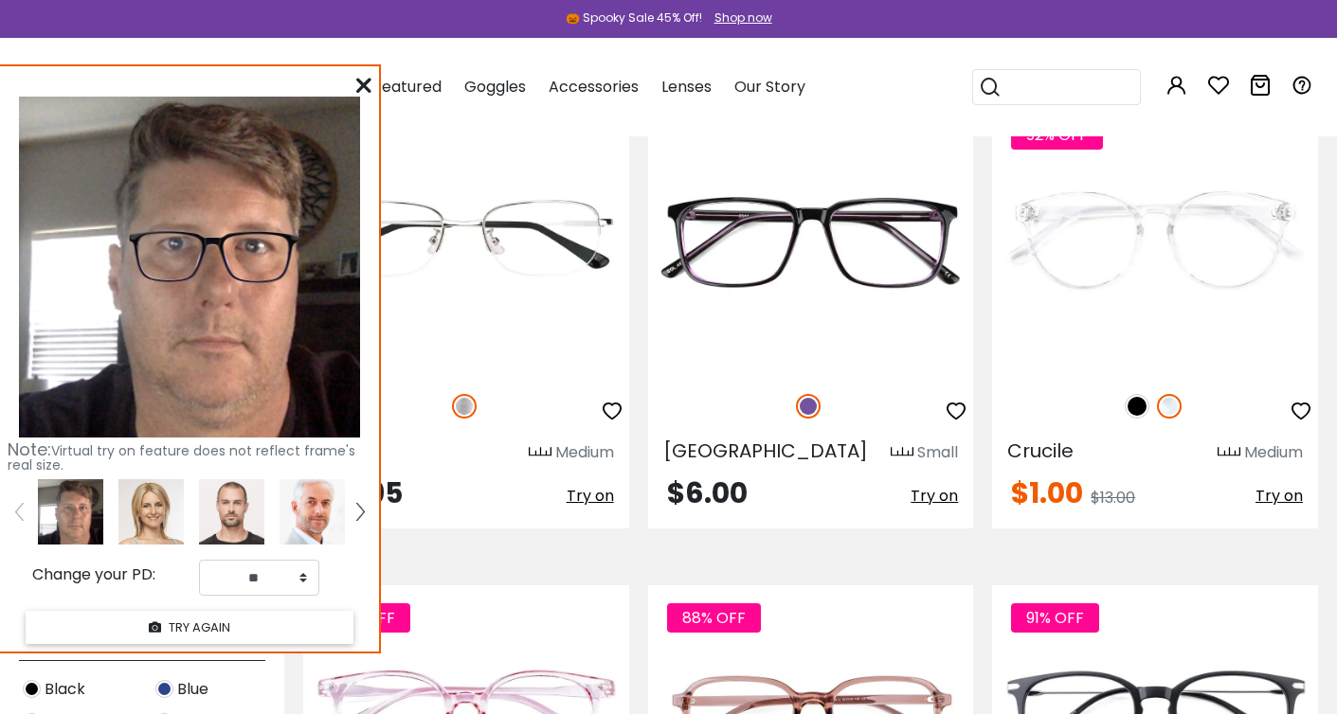
click at [365, 83] on icon at bounding box center [363, 85] width 15 height 15
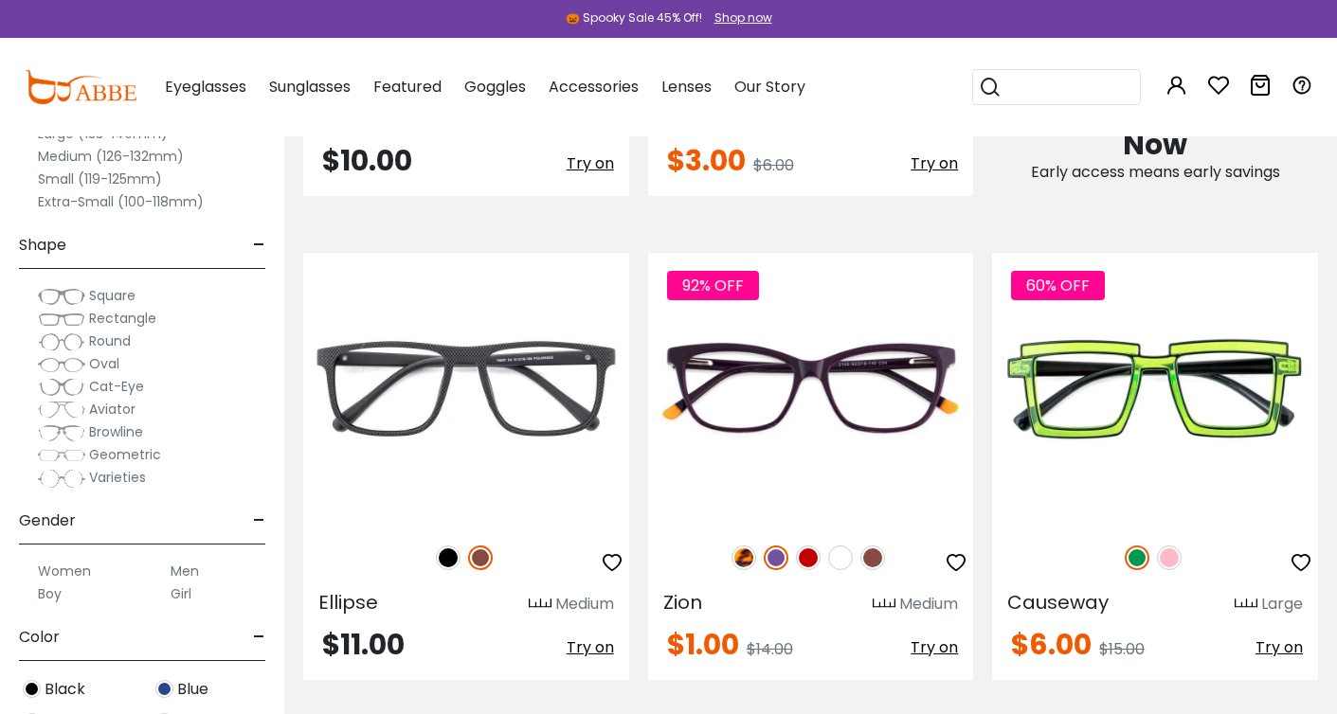
scroll to position [1096, 0]
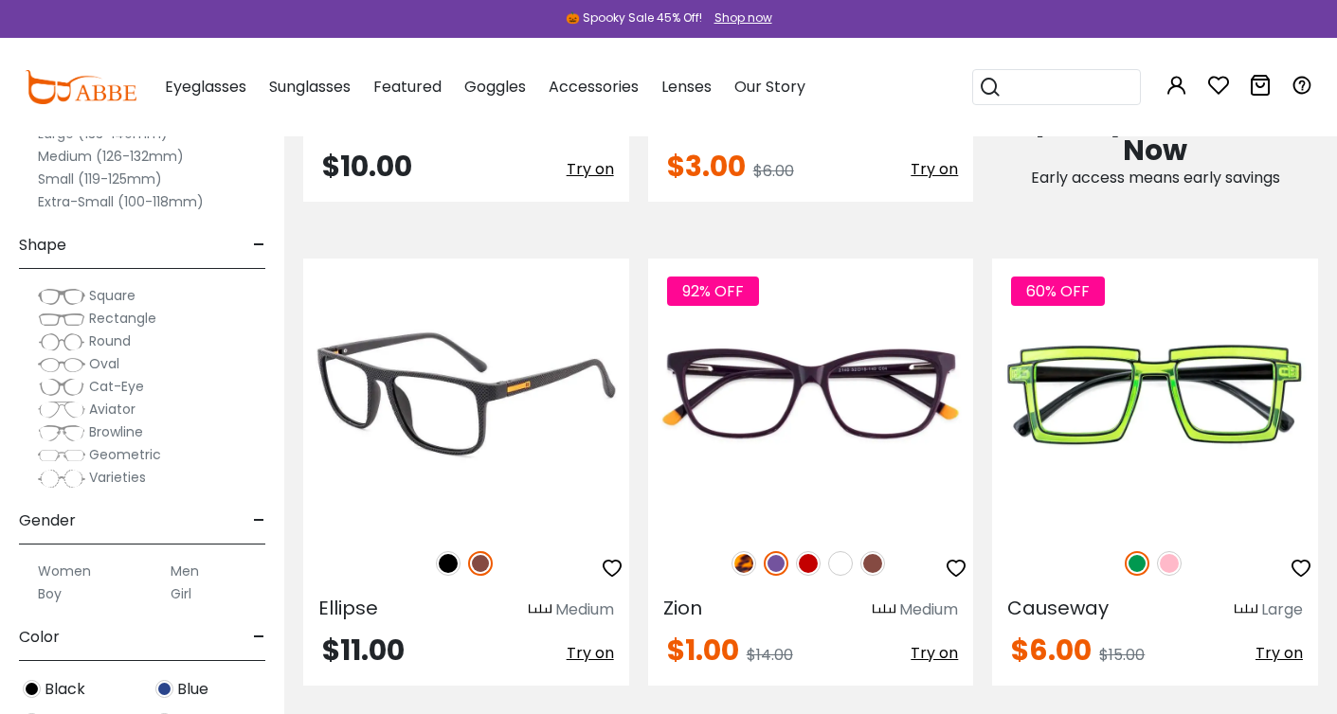
click at [586, 654] on span "Try on" at bounding box center [590, 653] width 47 height 22
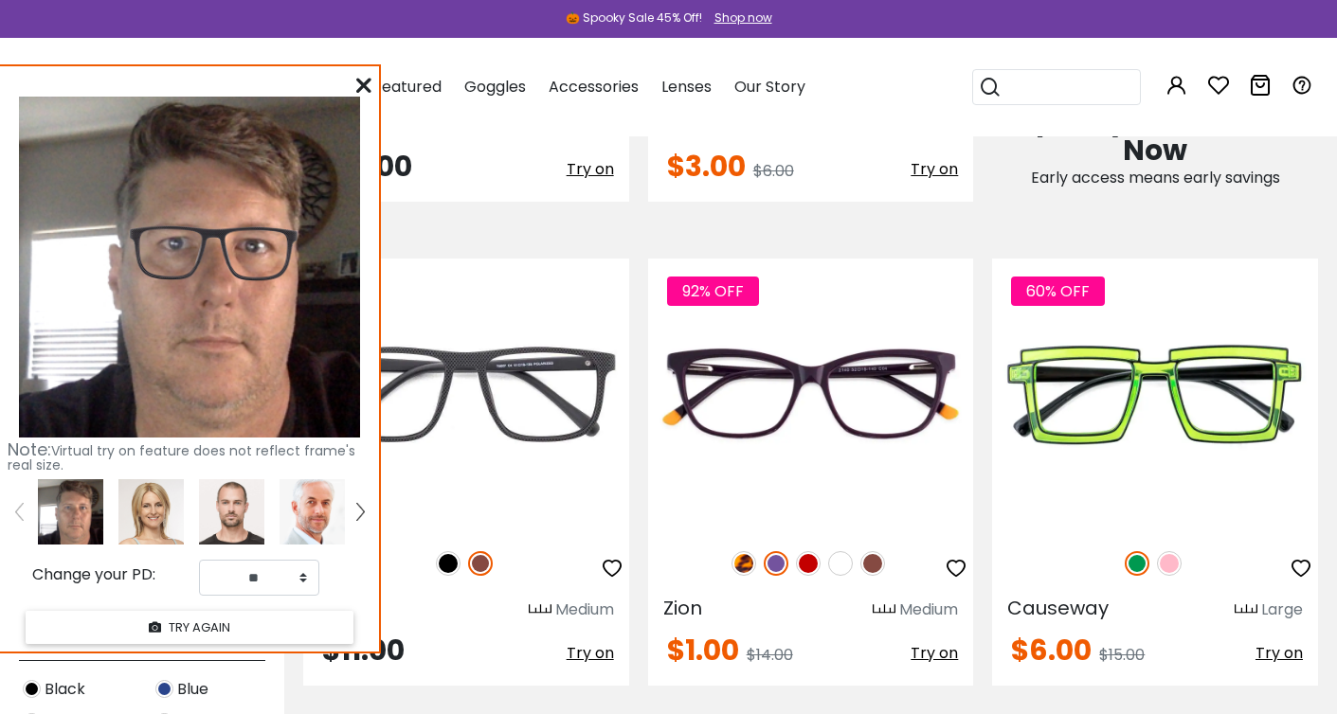
click at [361, 85] on icon at bounding box center [363, 85] width 15 height 15
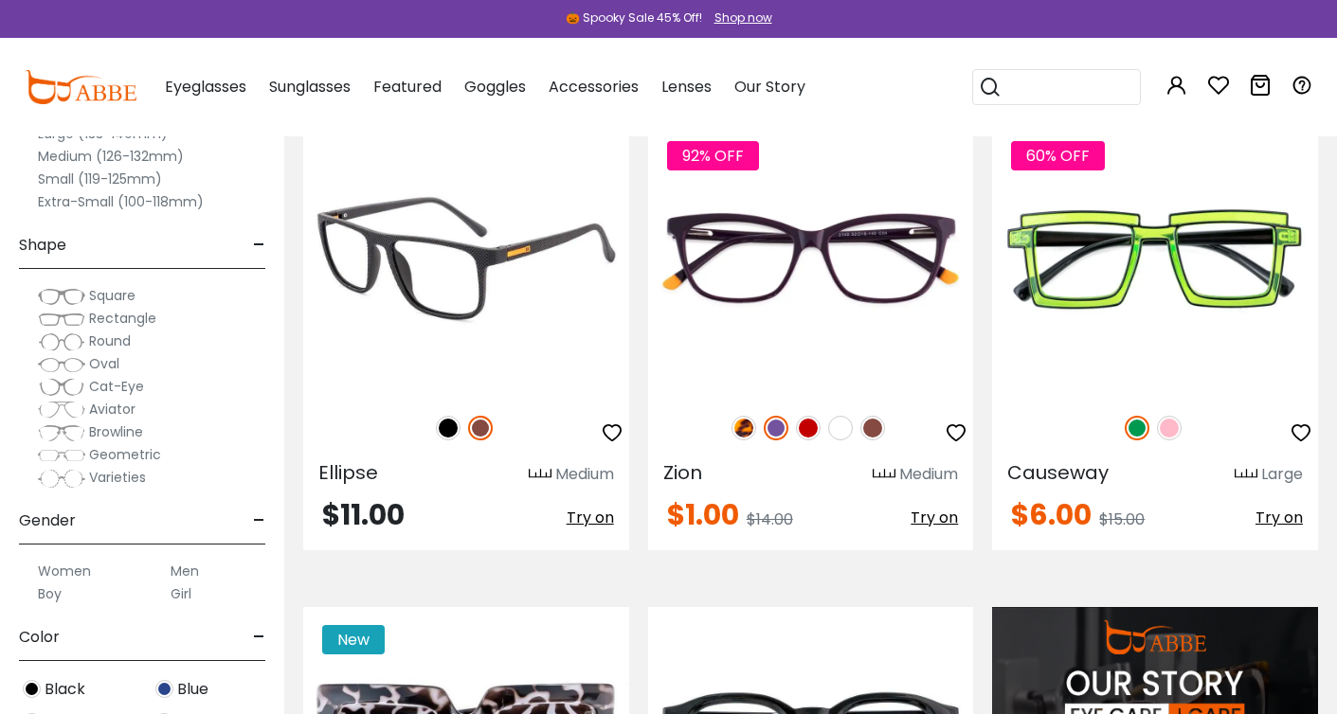
scroll to position [1254, 0]
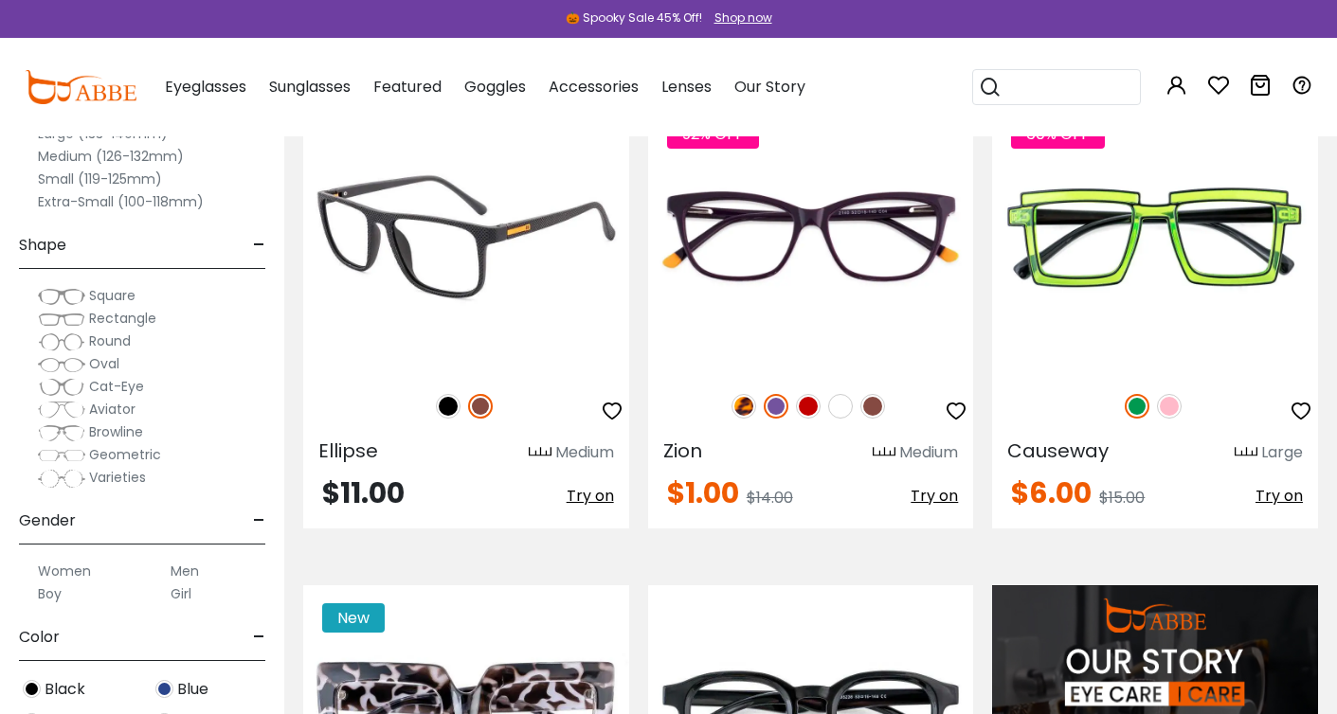
click at [477, 289] on img at bounding box center [466, 236] width 326 height 271
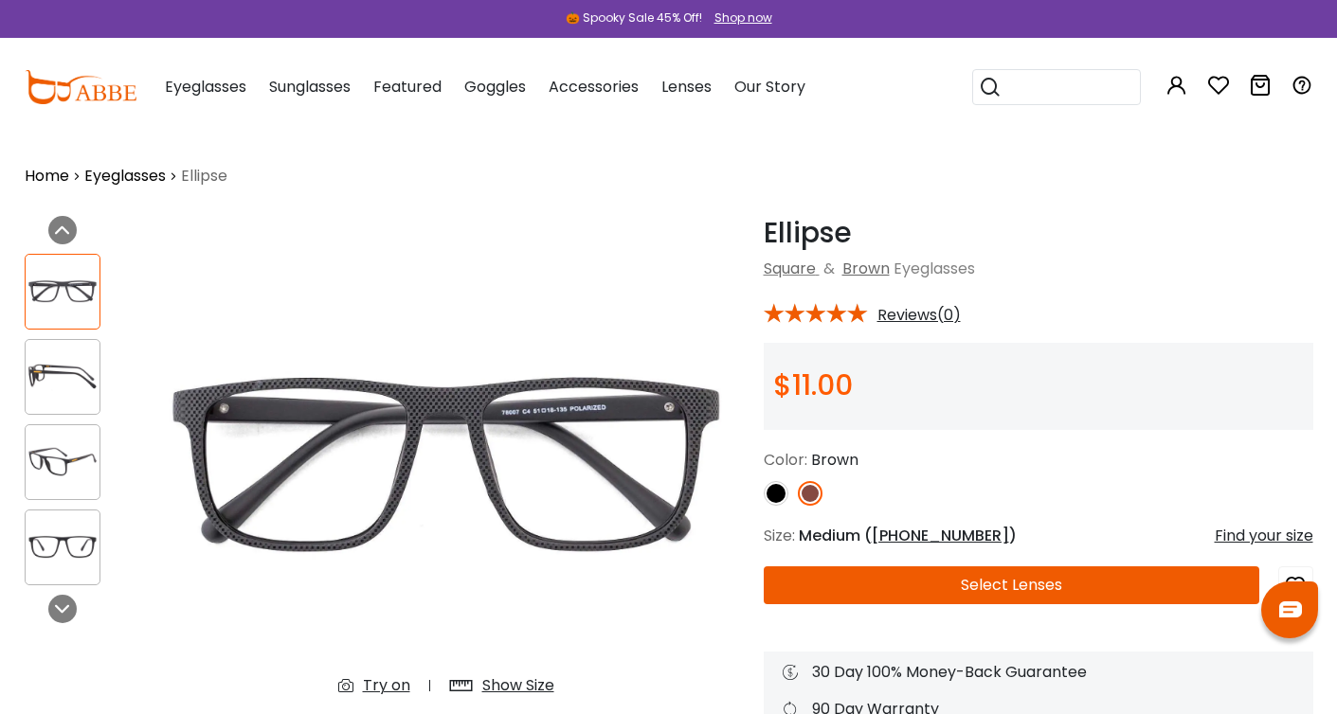
click at [72, 375] on img at bounding box center [63, 376] width 74 height 37
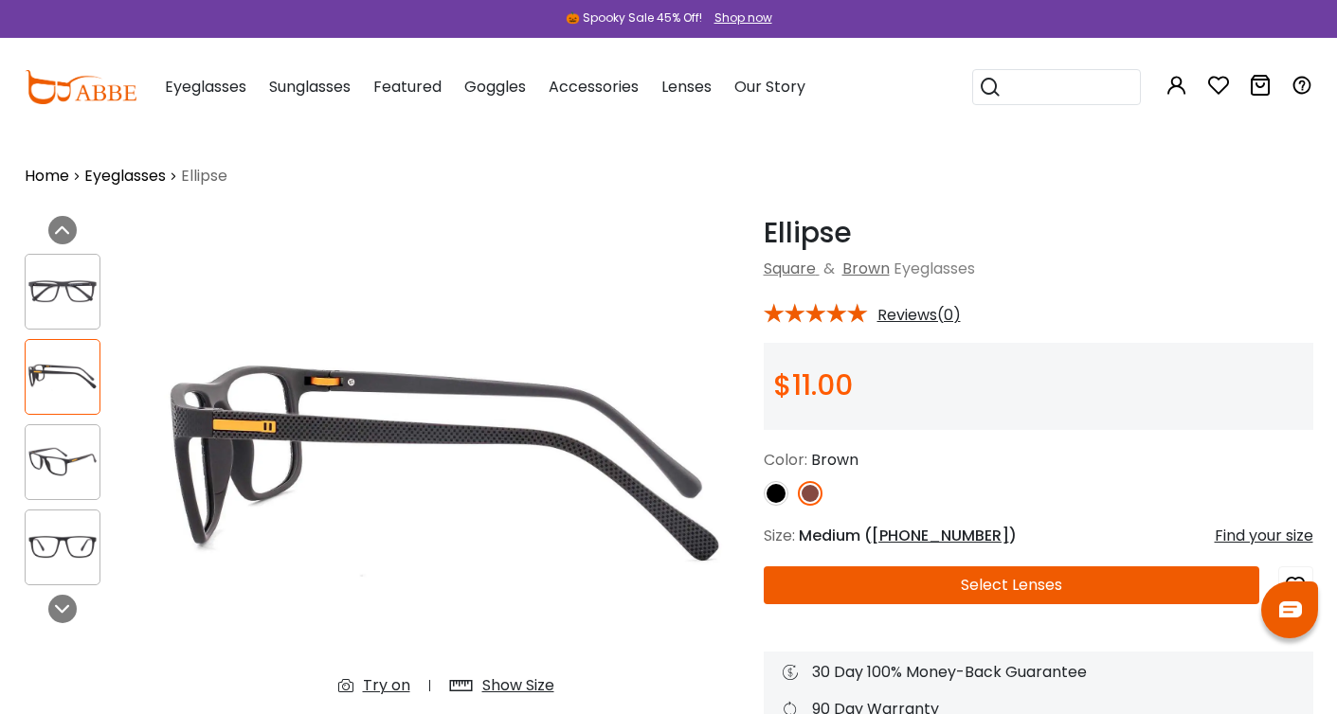
click at [57, 453] on img at bounding box center [63, 461] width 74 height 37
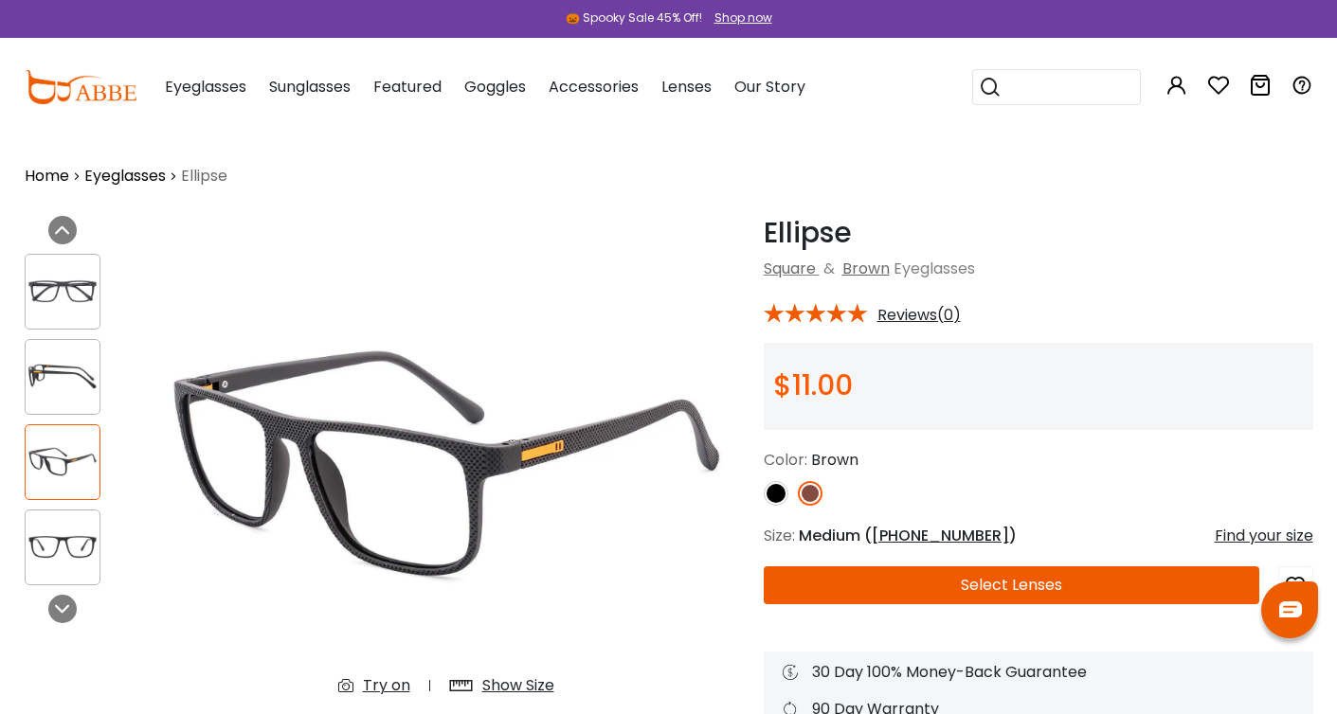
click at [61, 527] on div at bounding box center [63, 548] width 76 height 76
click at [61, 549] on img at bounding box center [63, 547] width 74 height 37
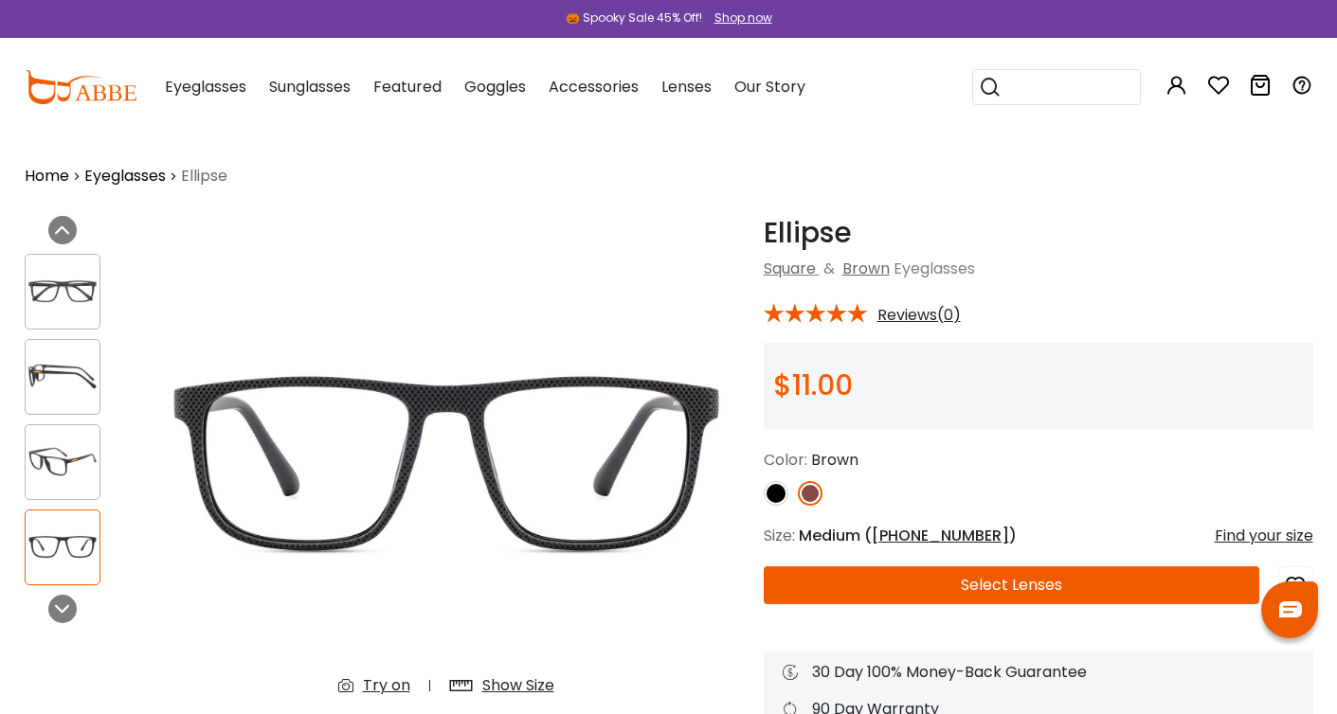
click at [63, 471] on img at bounding box center [63, 461] width 74 height 37
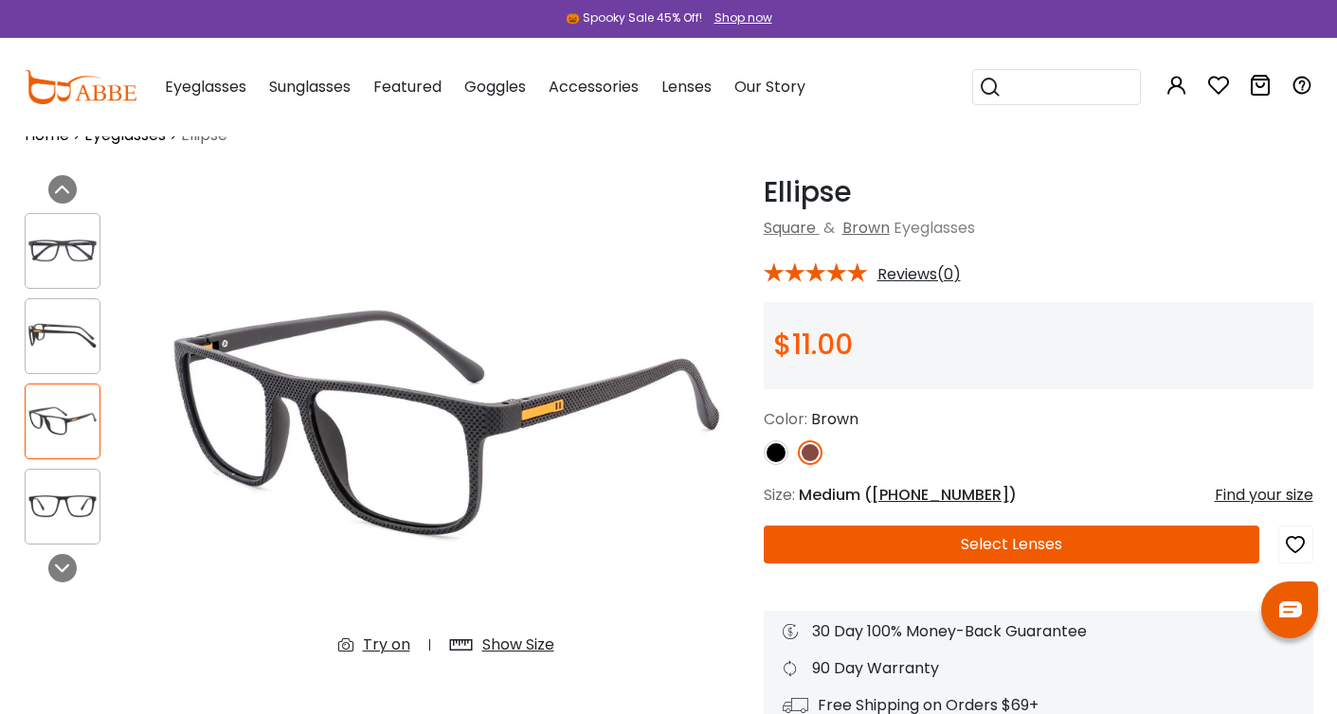
scroll to position [61, 0]
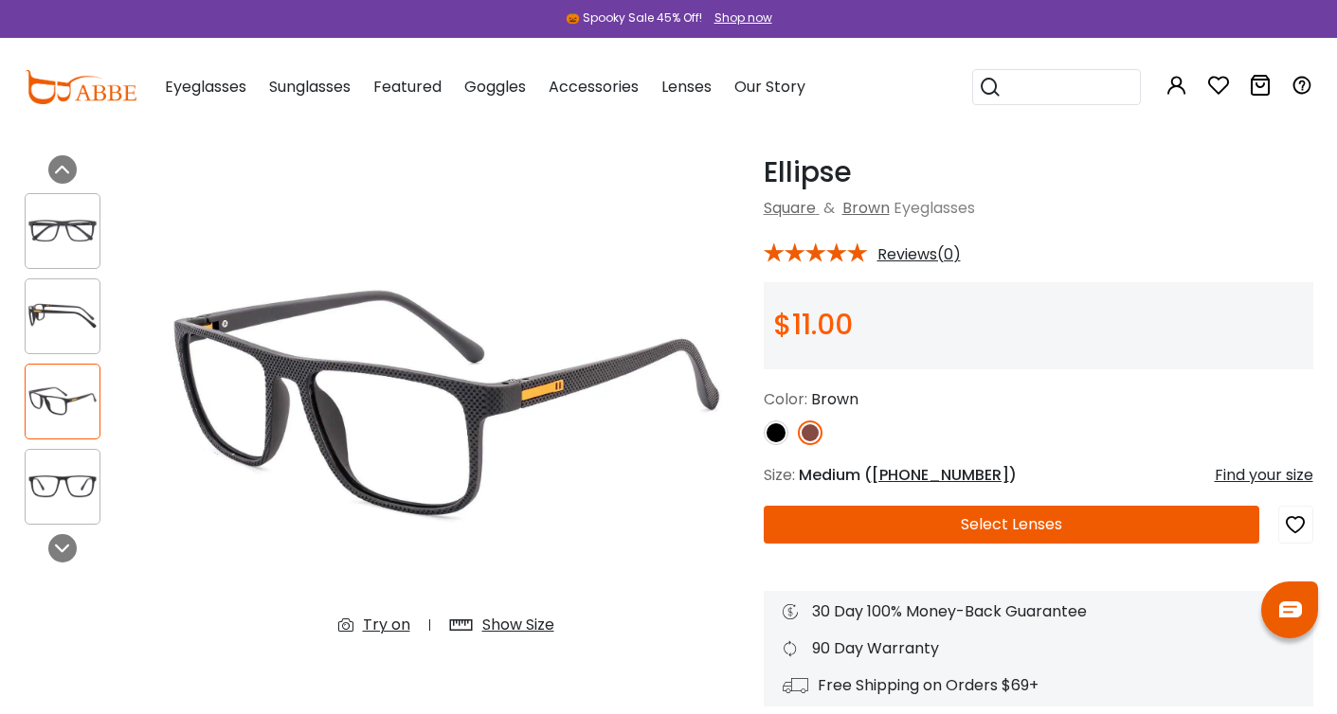
click at [779, 435] on img at bounding box center [776, 433] width 25 height 25
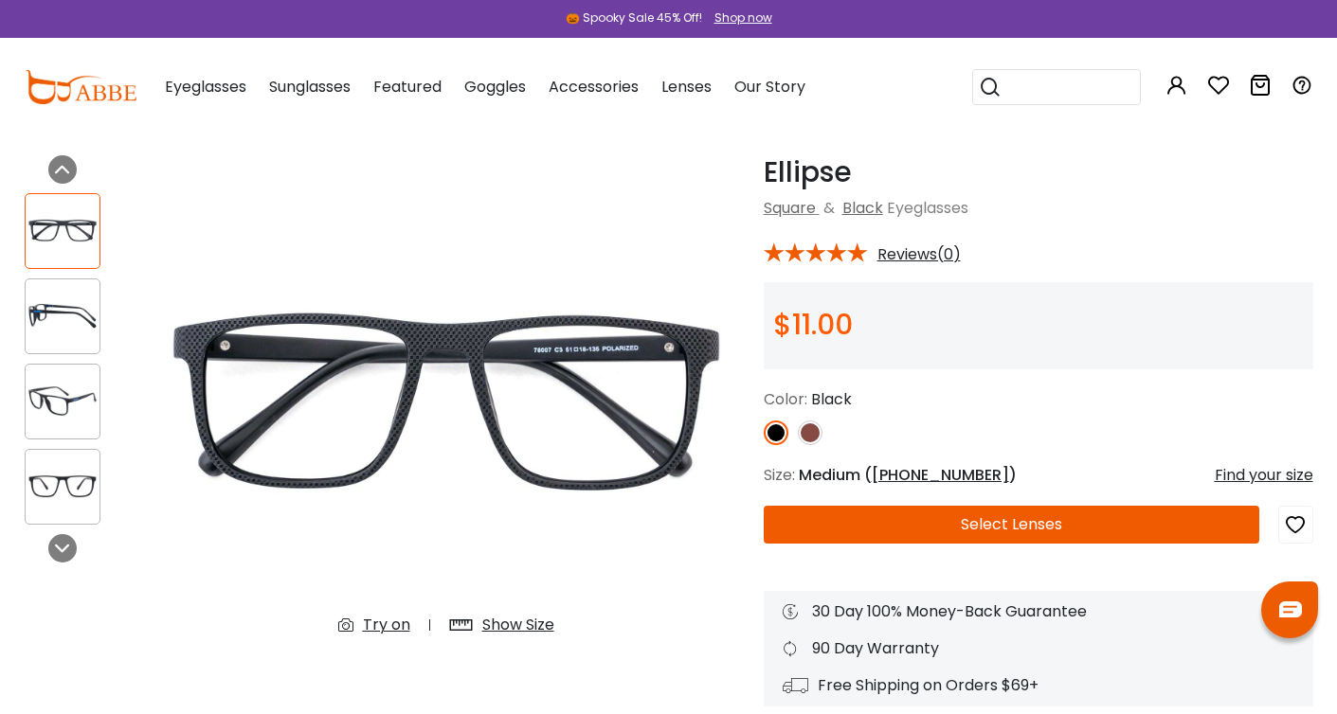
click at [811, 428] on img at bounding box center [810, 433] width 25 height 25
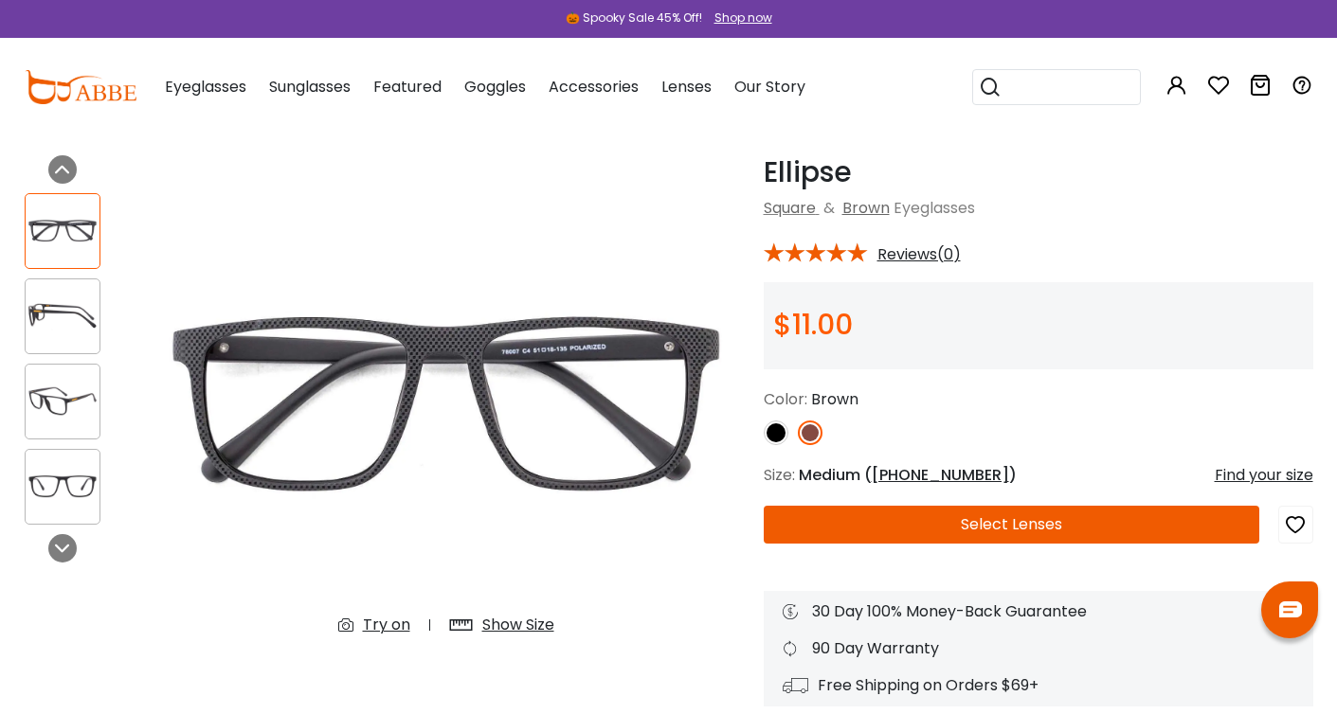
click at [779, 431] on img at bounding box center [776, 433] width 25 height 25
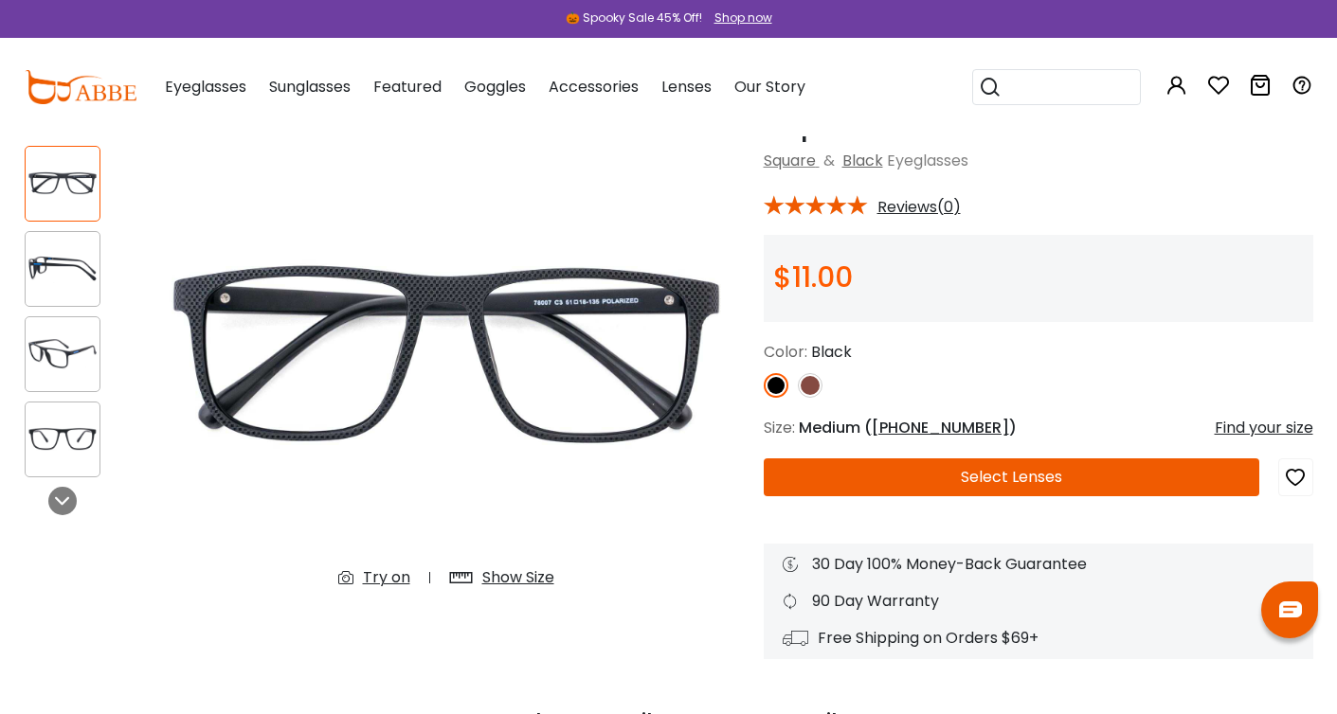
scroll to position [110, 0]
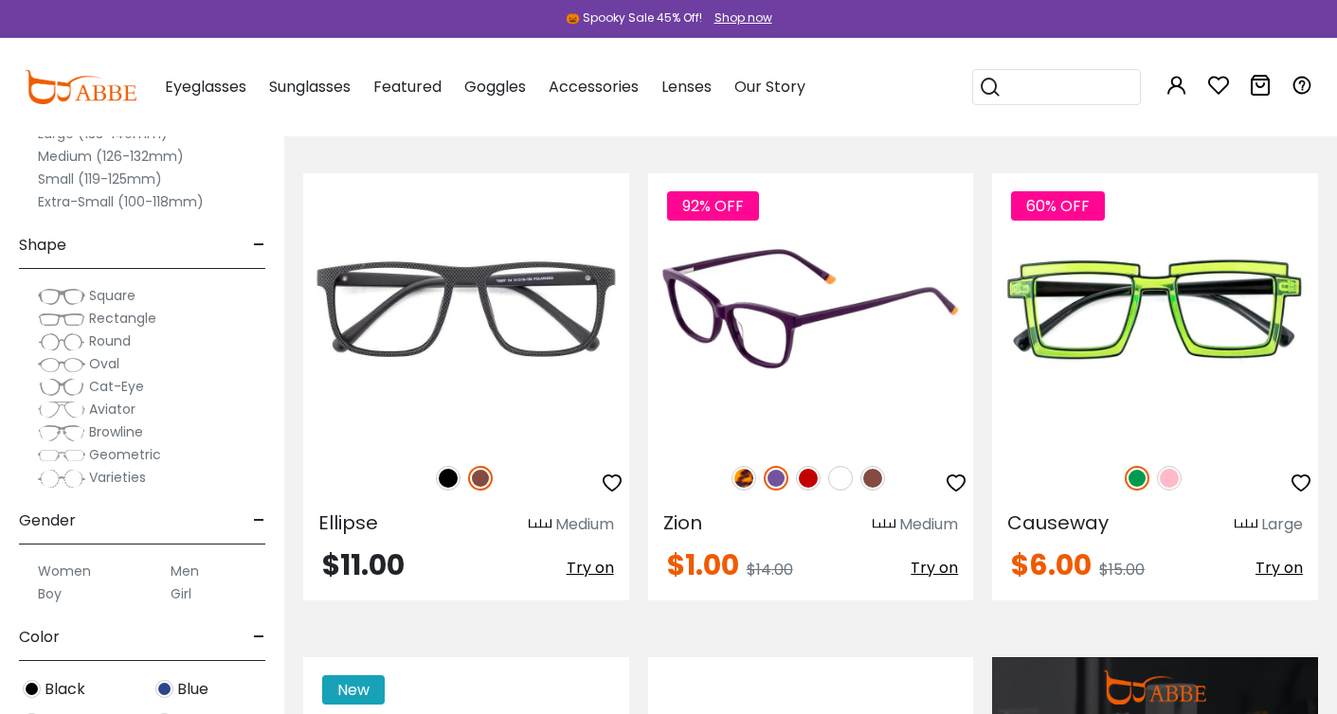
scroll to position [1183, 0]
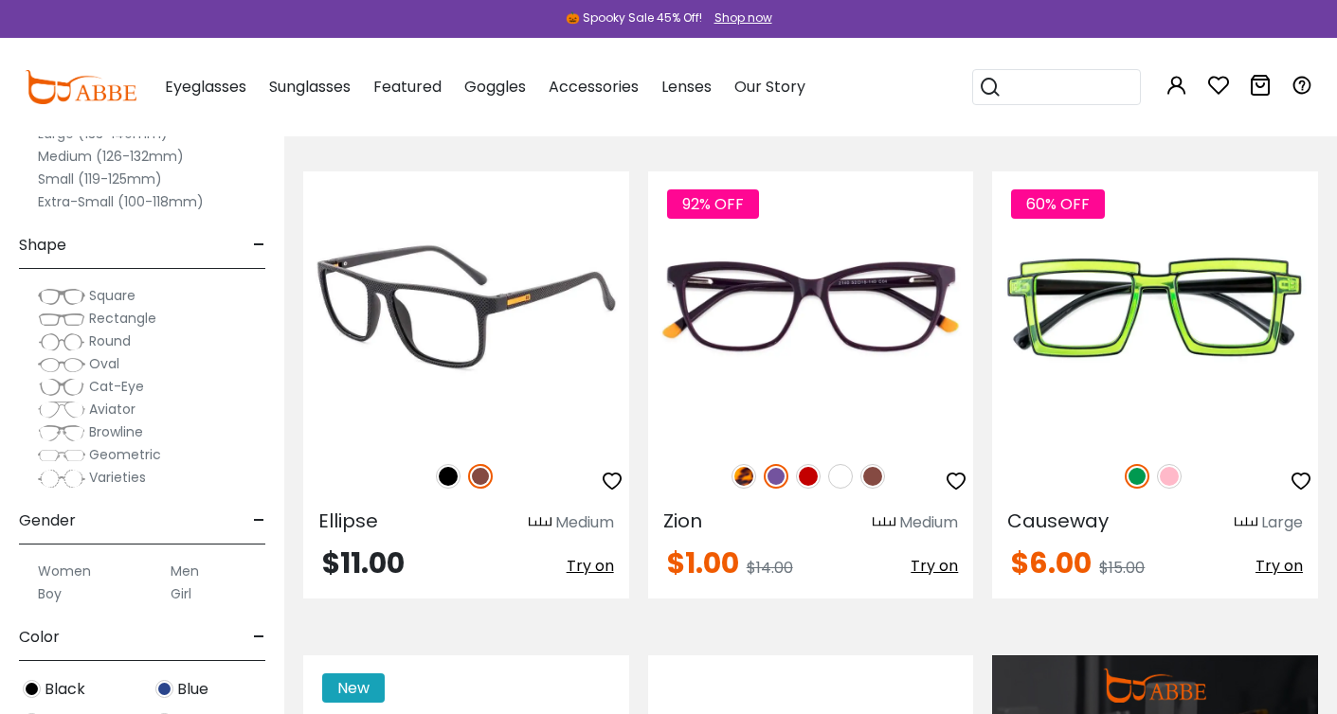
click at [490, 325] on img at bounding box center [466, 307] width 326 height 271
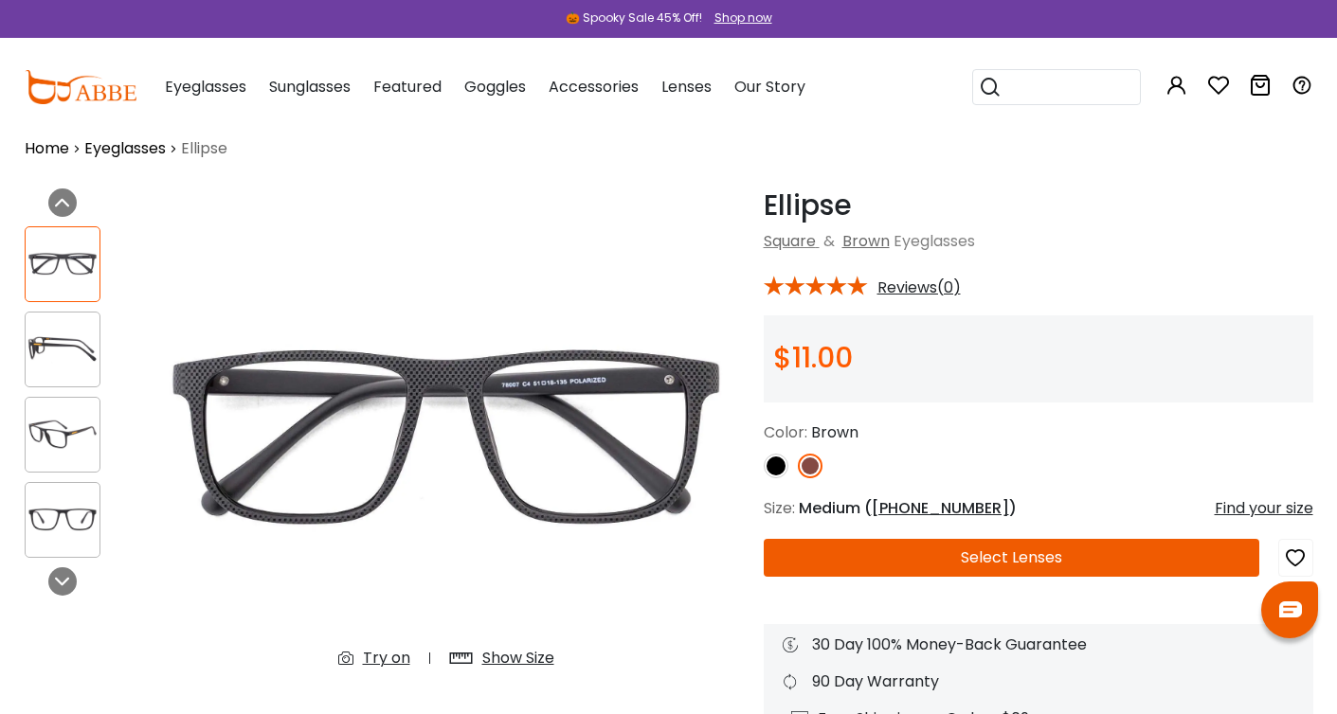
scroll to position [26, 0]
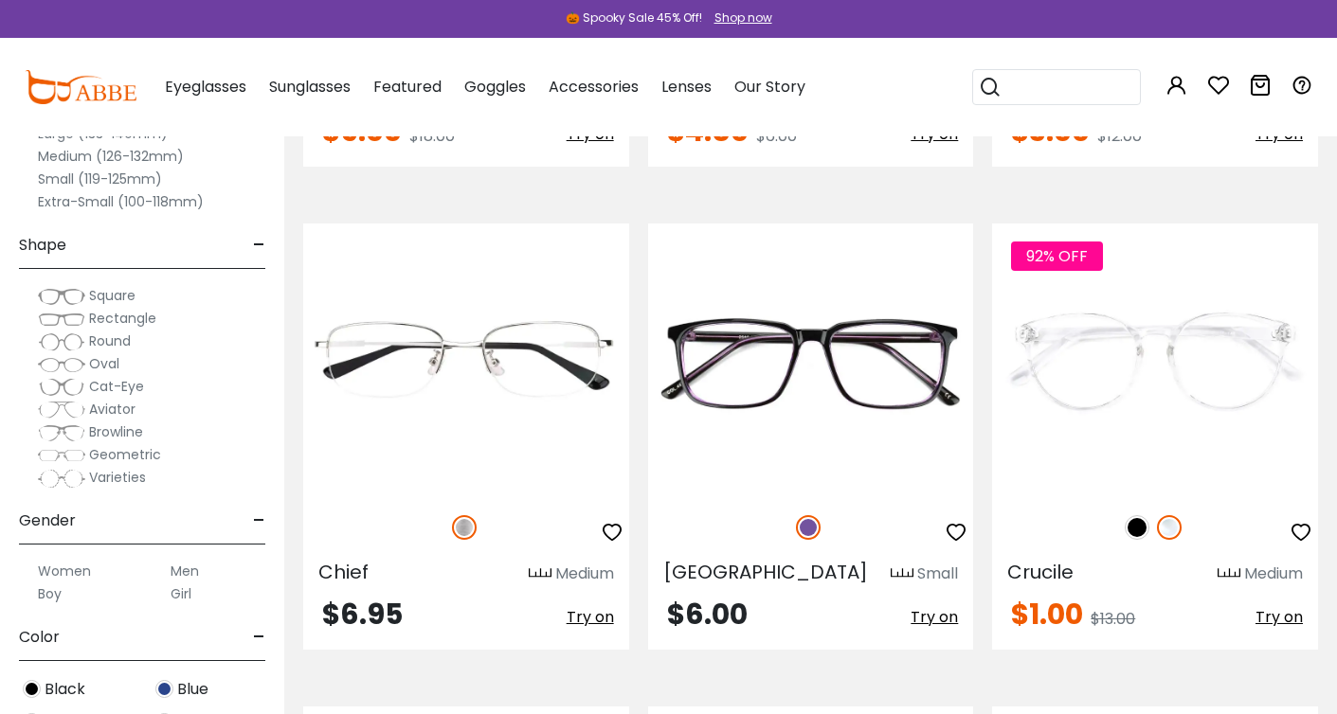
scroll to position [3065, 0]
